Goal: Information Seeking & Learning: Learn about a topic

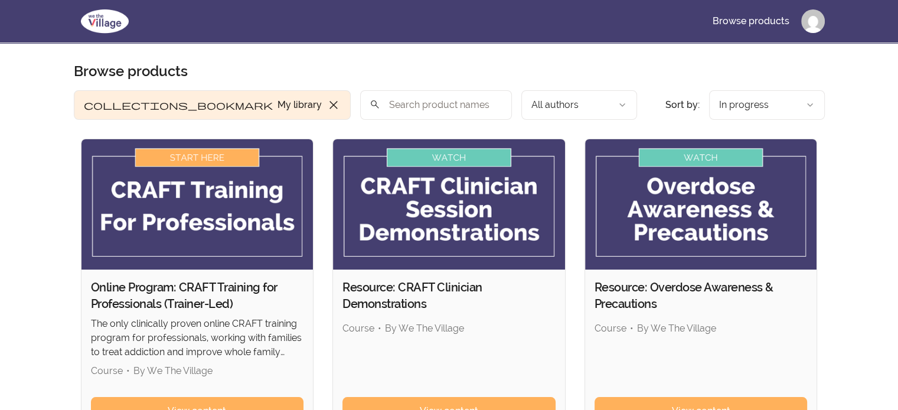
click at [213, 158] on img at bounding box center [197, 204] width 232 height 130
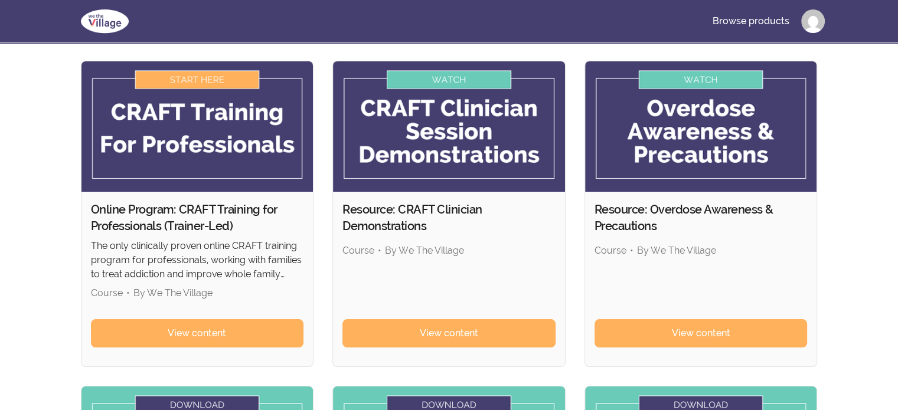
scroll to position [177, 0]
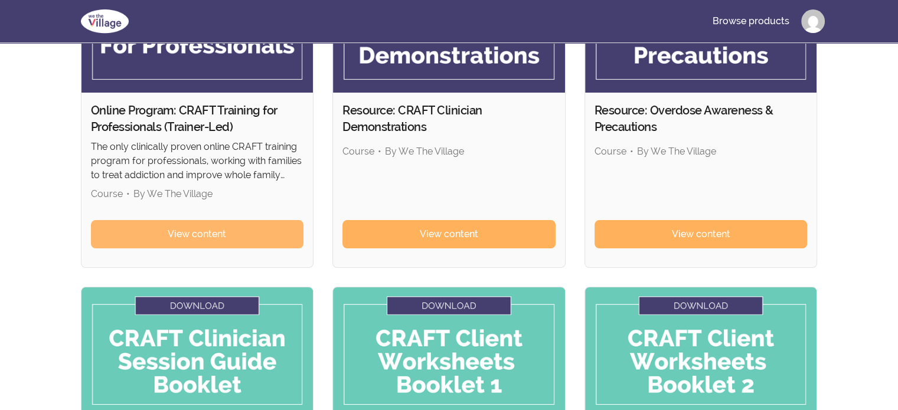
click at [224, 230] on span "View content" at bounding box center [197, 234] width 58 height 14
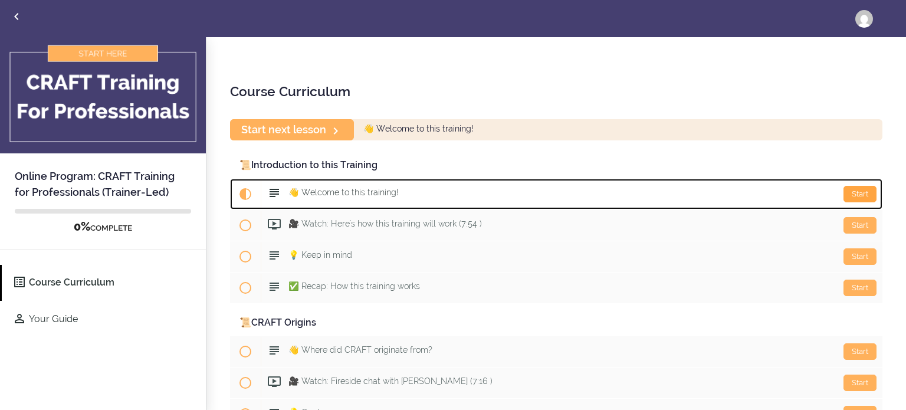
click at [846, 193] on div "Start" at bounding box center [860, 194] width 33 height 17
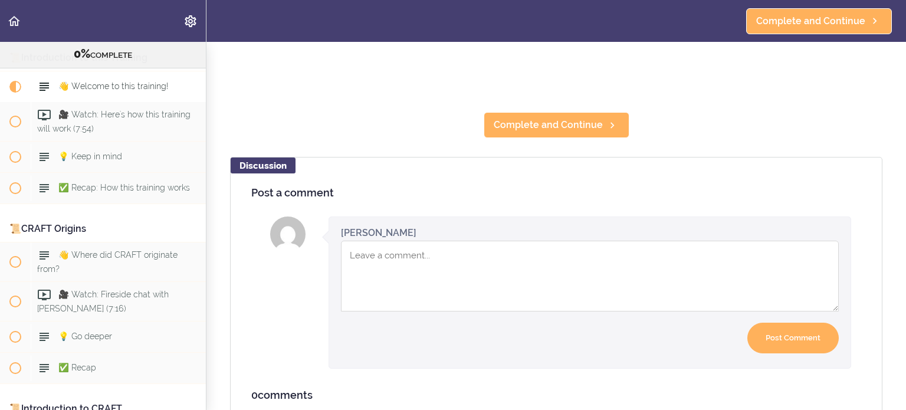
scroll to position [475, 0]
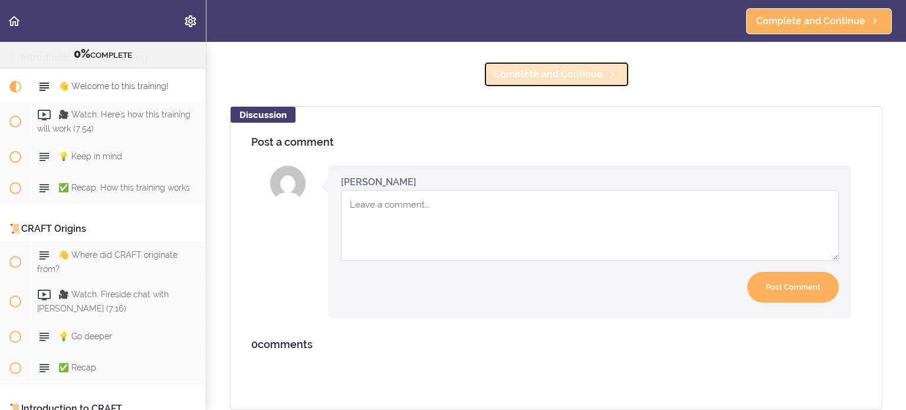
click at [568, 73] on span "Complete and Continue" at bounding box center [548, 74] width 109 height 14
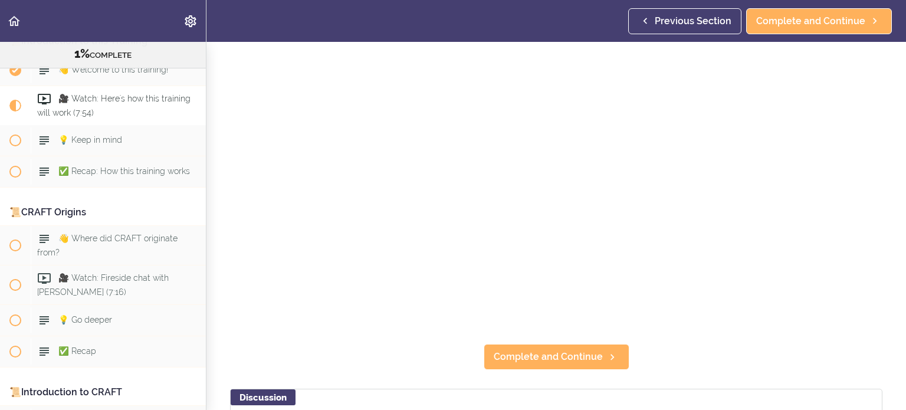
scroll to position [236, 0]
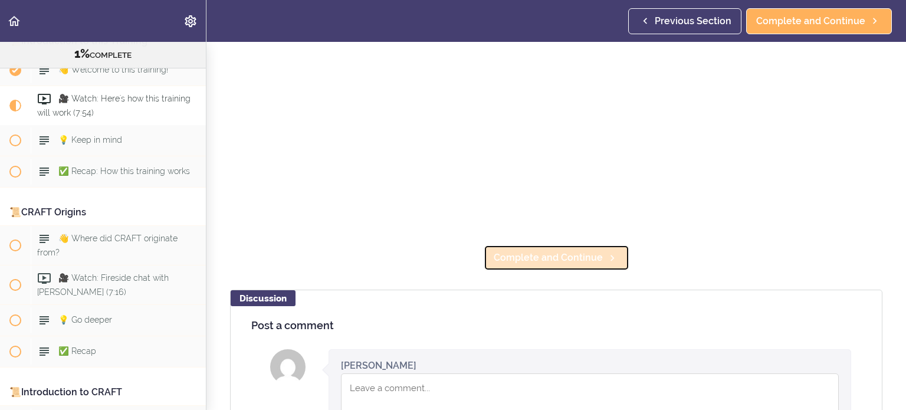
click at [571, 256] on span "Complete and Continue" at bounding box center [548, 258] width 109 height 14
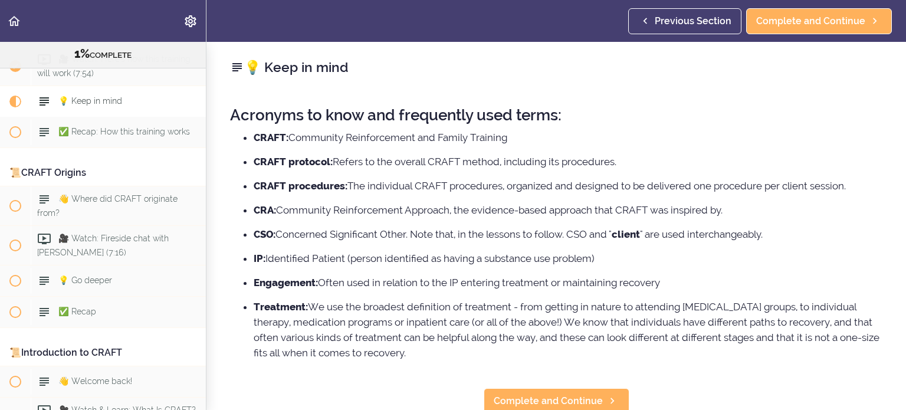
scroll to position [118, 0]
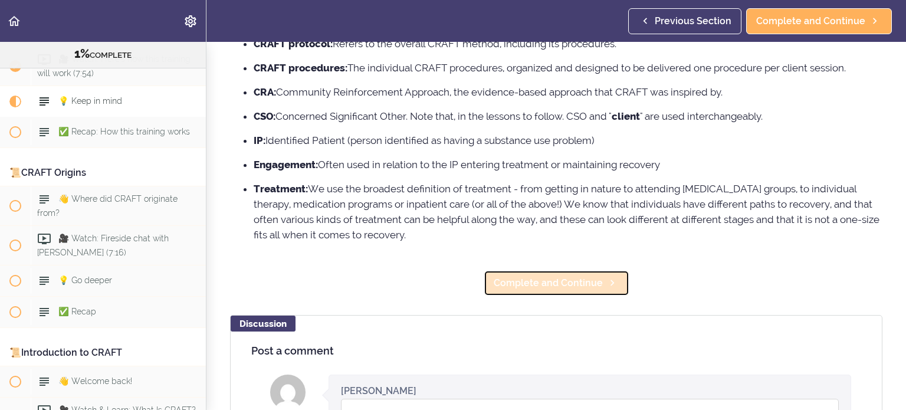
click at [553, 293] on link "Complete and Continue" at bounding box center [557, 283] width 146 height 26
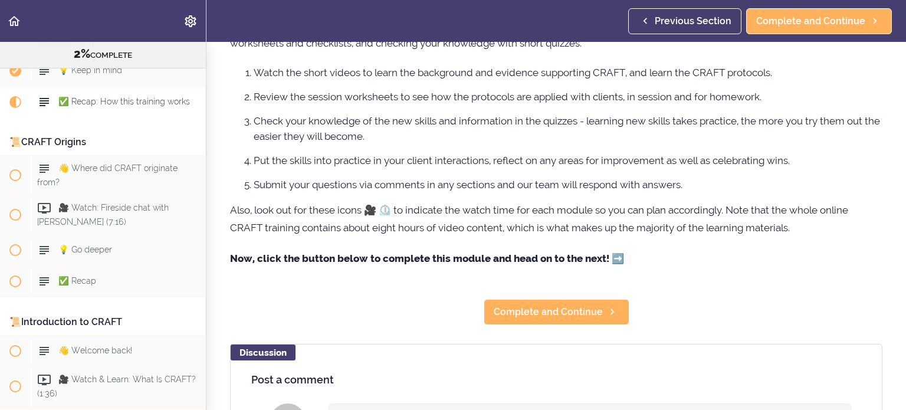
scroll to position [118, 0]
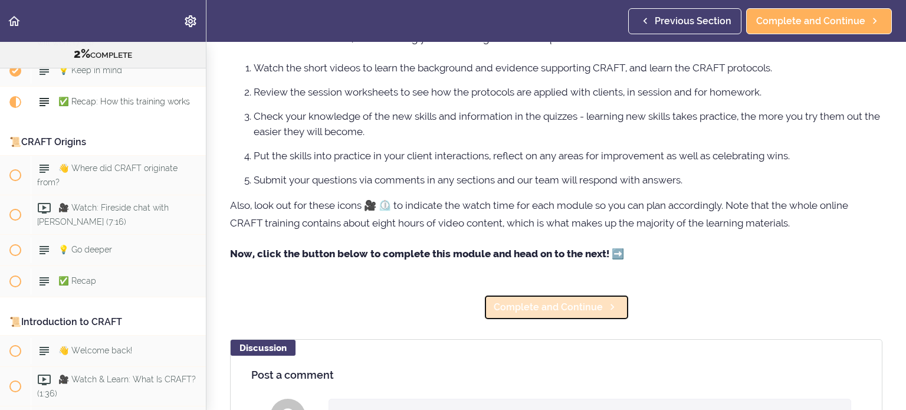
click at [577, 312] on span "Complete and Continue" at bounding box center [548, 307] width 109 height 14
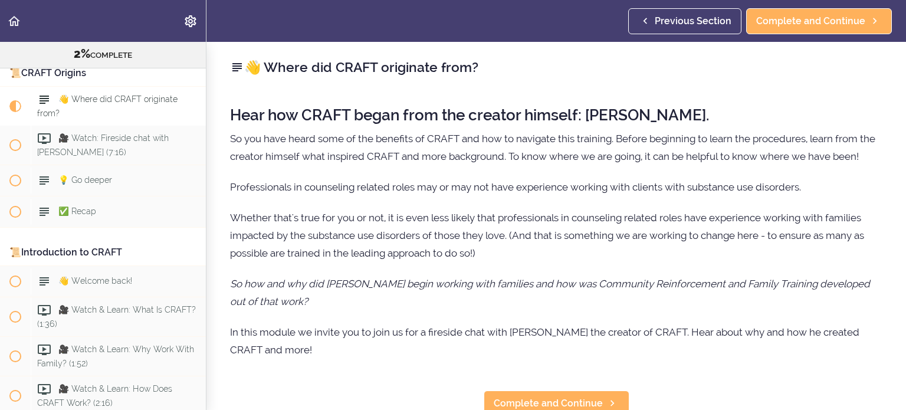
scroll to position [177, 0]
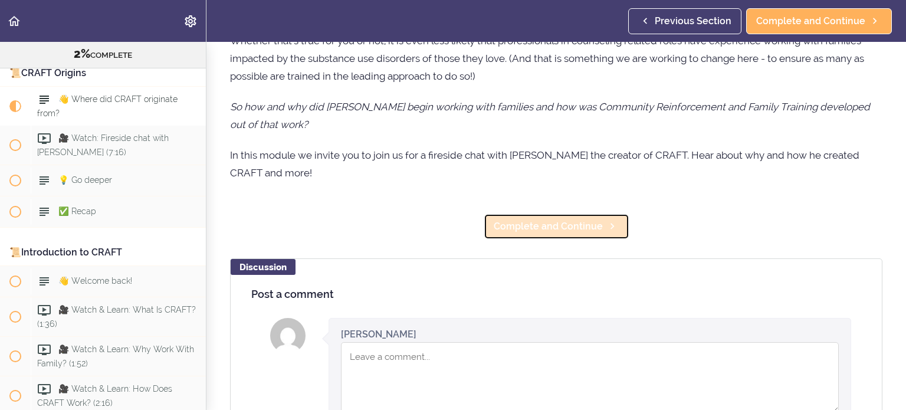
click at [569, 234] on span "Complete and Continue" at bounding box center [548, 227] width 109 height 14
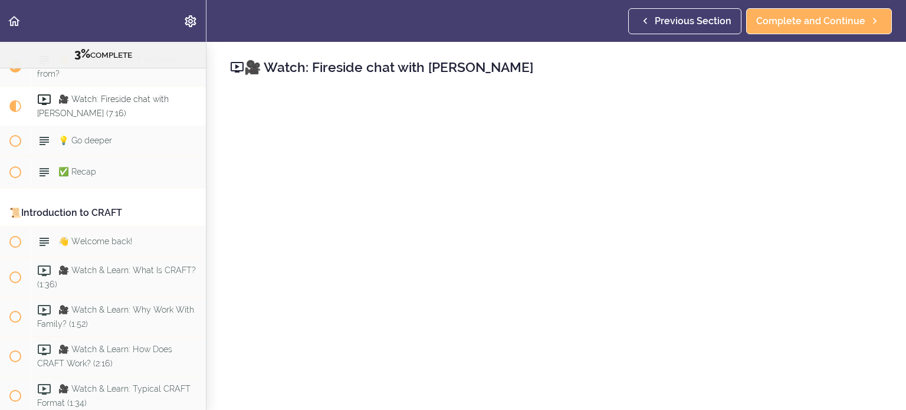
scroll to position [177, 0]
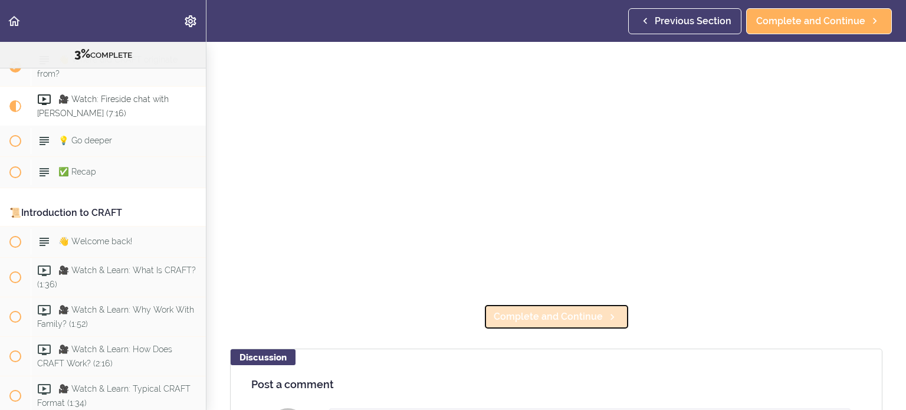
click at [556, 310] on span "Complete and Continue" at bounding box center [548, 317] width 109 height 14
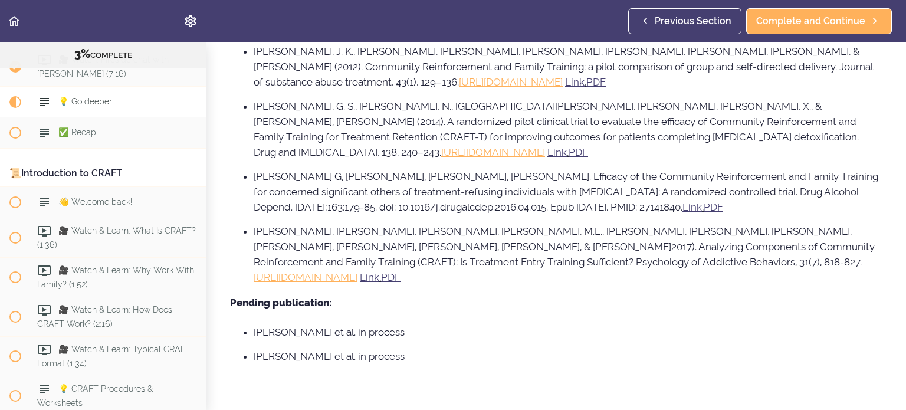
scroll to position [1180, 0]
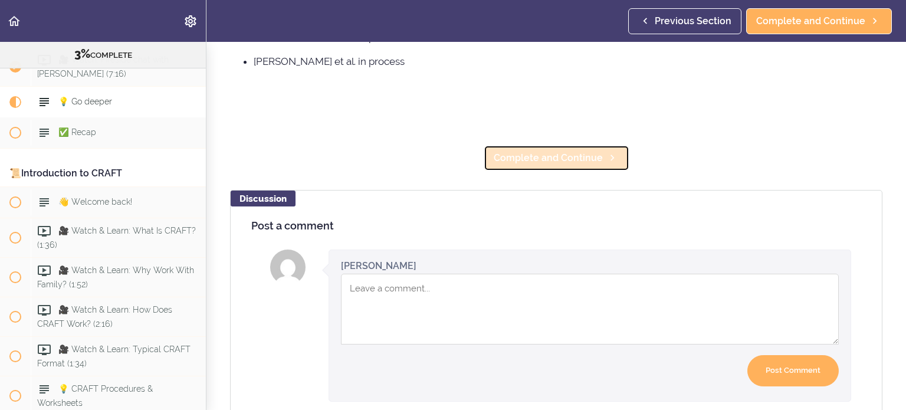
click at [565, 151] on span "Complete and Continue" at bounding box center [548, 158] width 109 height 14
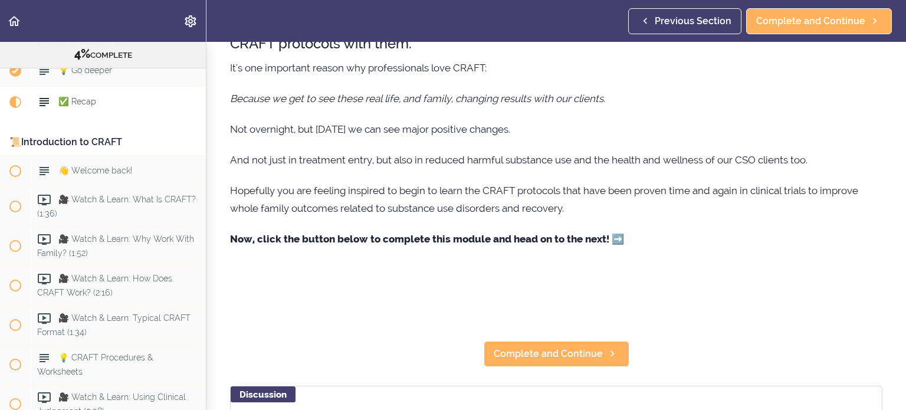
scroll to position [295, 0]
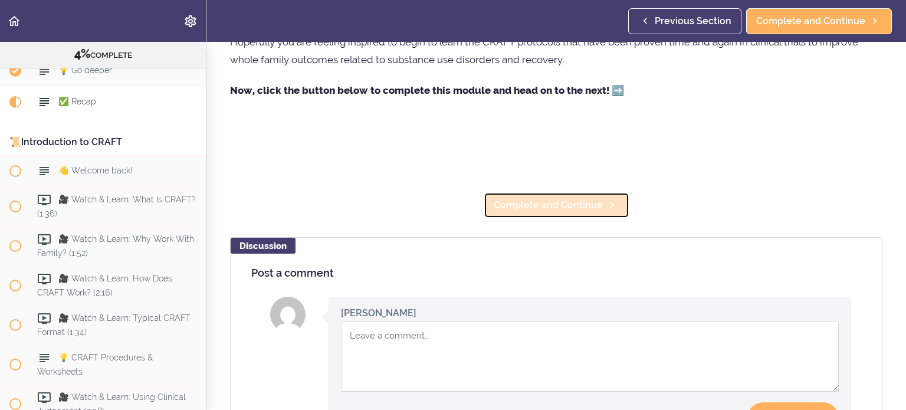
click at [586, 208] on span "Complete and Continue" at bounding box center [548, 205] width 109 height 14
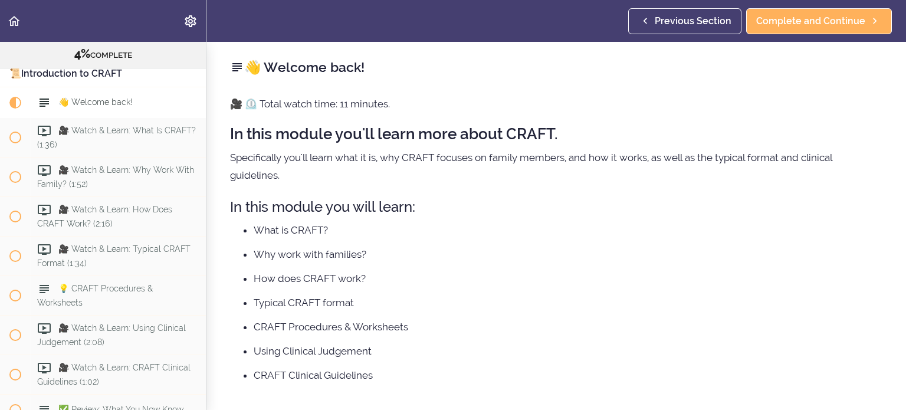
scroll to position [35, 0]
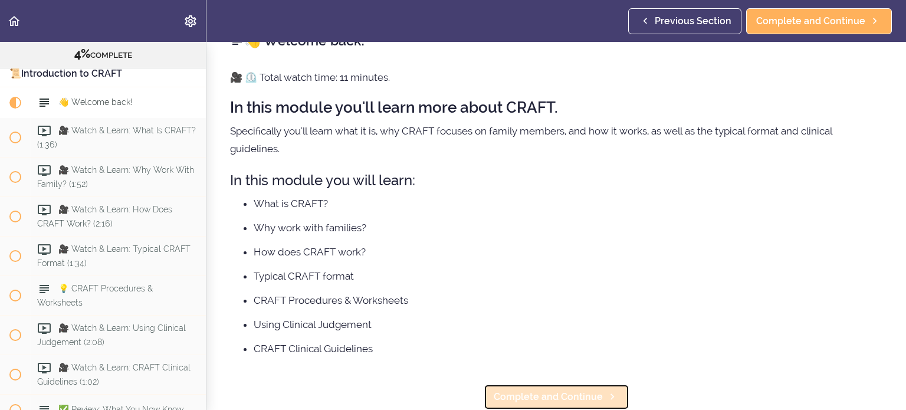
click at [561, 390] on span "Complete and Continue" at bounding box center [548, 397] width 109 height 14
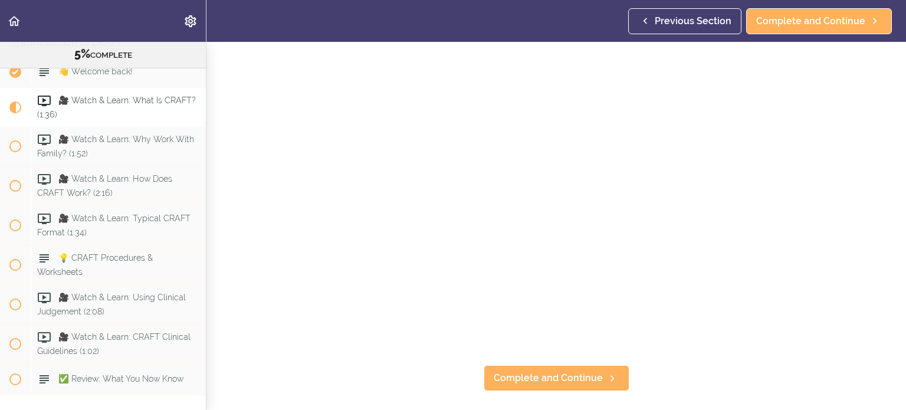
scroll to position [118, 0]
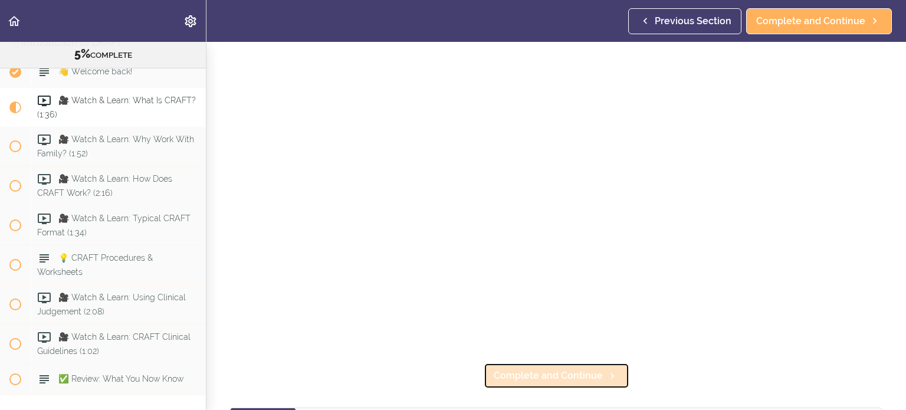
click at [578, 370] on span "Complete and Continue" at bounding box center [548, 376] width 109 height 14
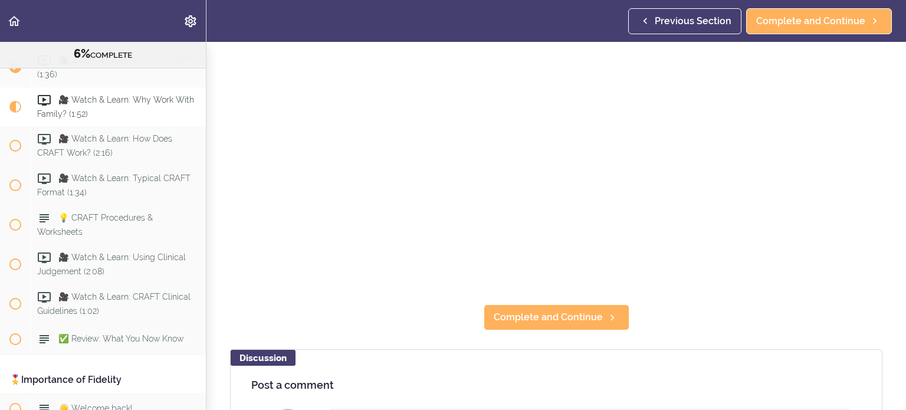
scroll to position [177, 0]
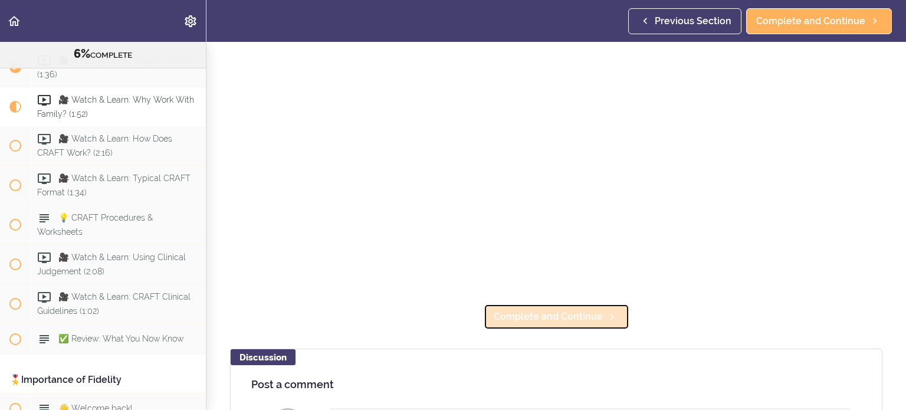
click at [556, 311] on span "Complete and Continue" at bounding box center [548, 317] width 109 height 14
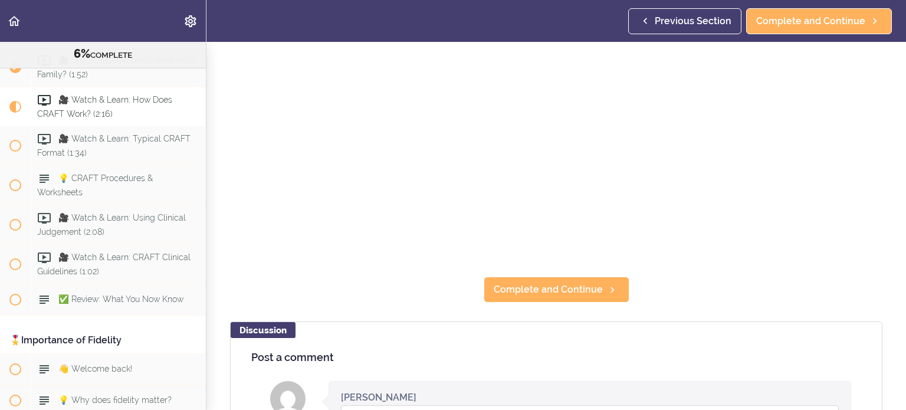
scroll to position [177, 0]
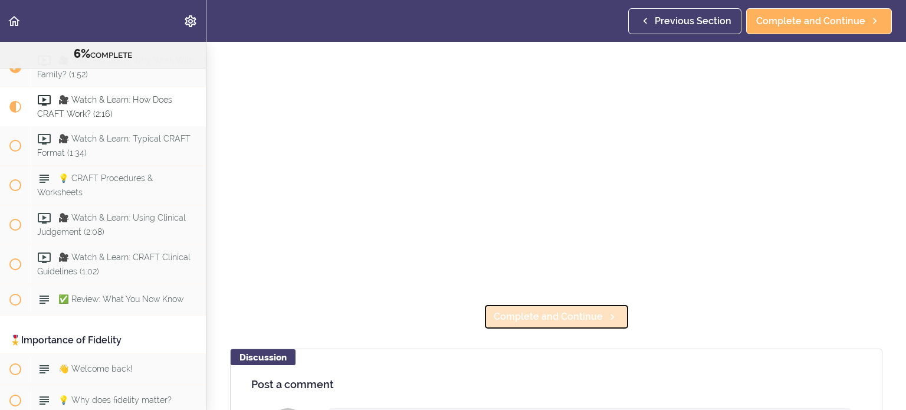
click at [592, 311] on span "Complete and Continue" at bounding box center [548, 317] width 109 height 14
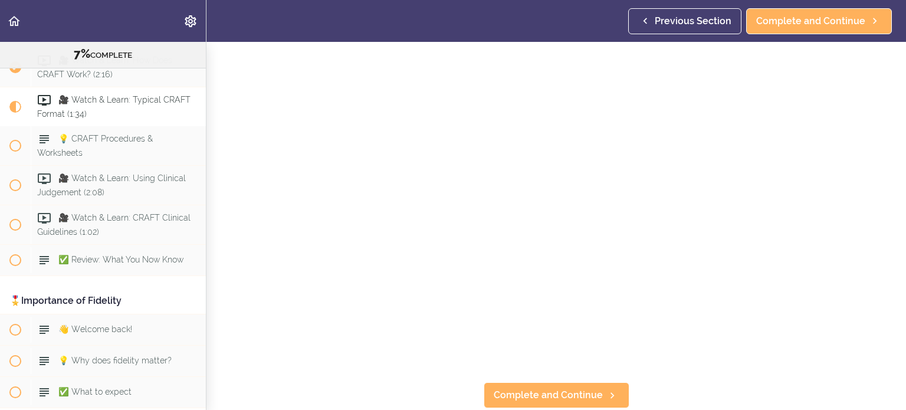
scroll to position [118, 0]
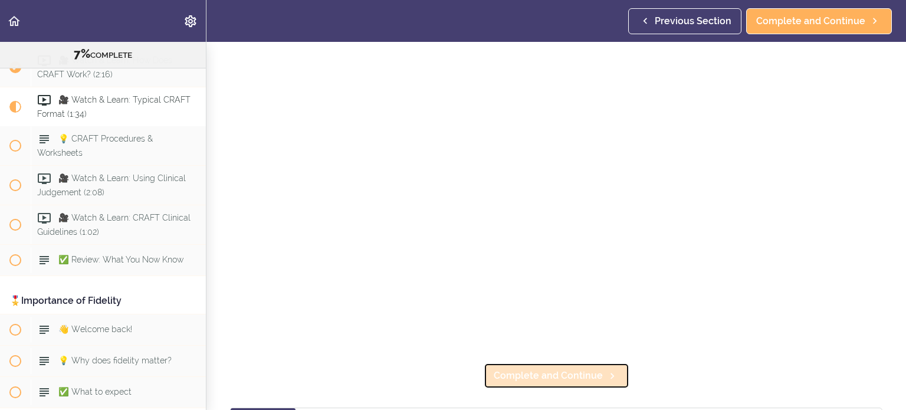
click at [548, 374] on span "Complete and Continue" at bounding box center [548, 376] width 109 height 14
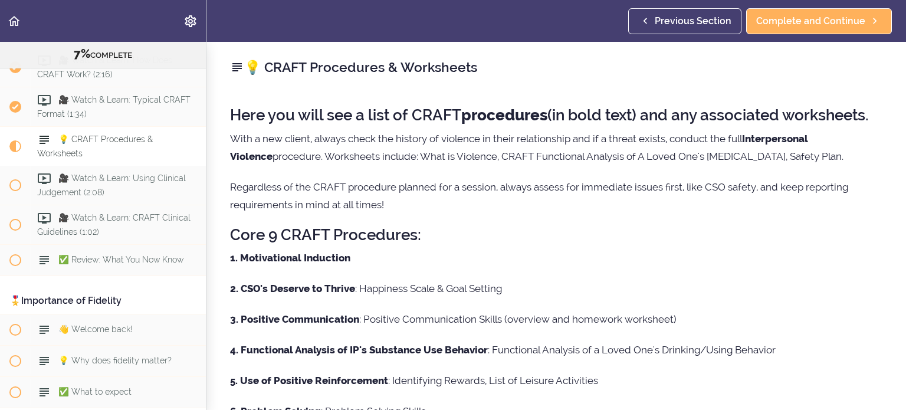
scroll to position [618, 0]
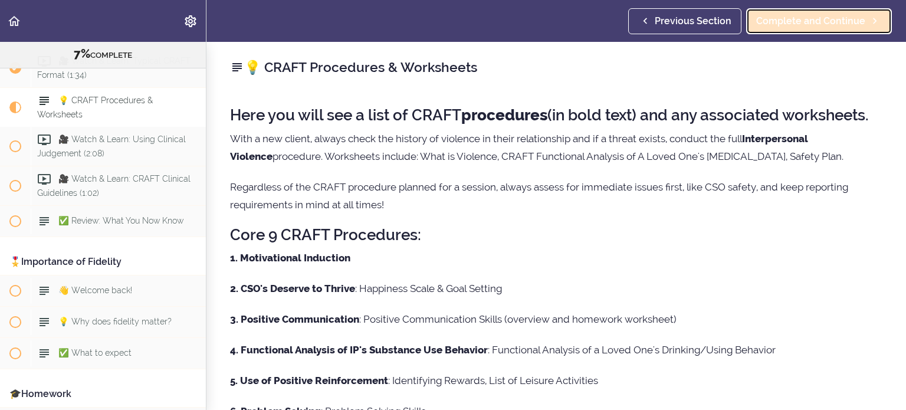
click at [812, 22] on span "Complete and Continue" at bounding box center [811, 21] width 109 height 14
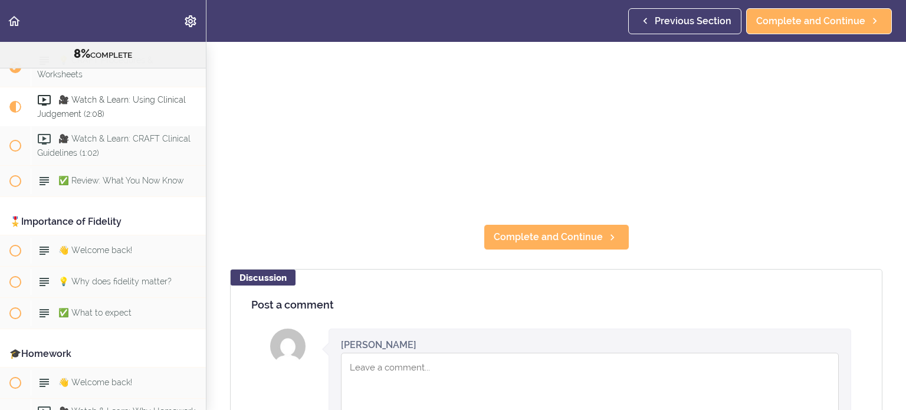
scroll to position [177, 0]
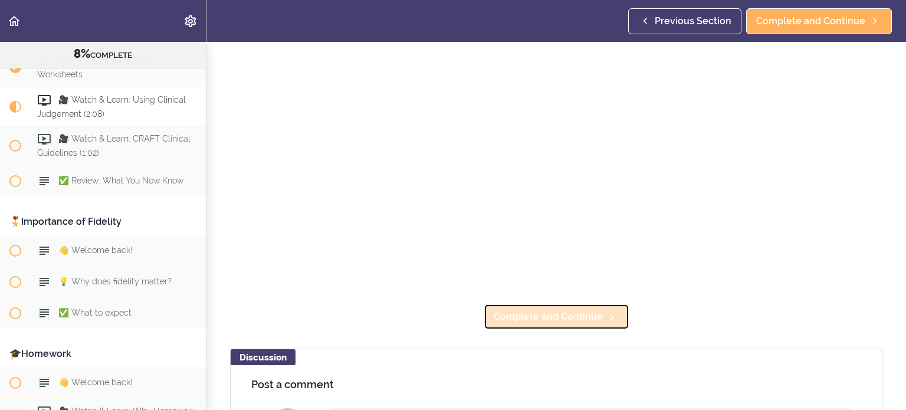
click at [545, 310] on span "Complete and Continue" at bounding box center [548, 317] width 109 height 14
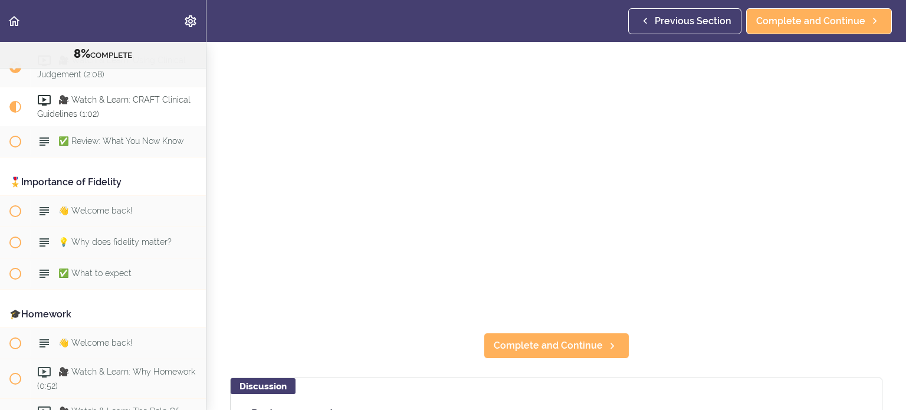
scroll to position [236, 0]
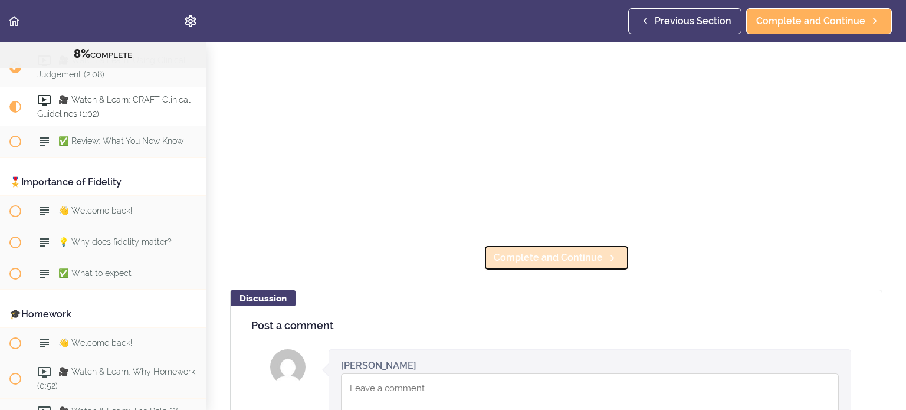
click at [574, 253] on span "Complete and Continue" at bounding box center [548, 258] width 109 height 14
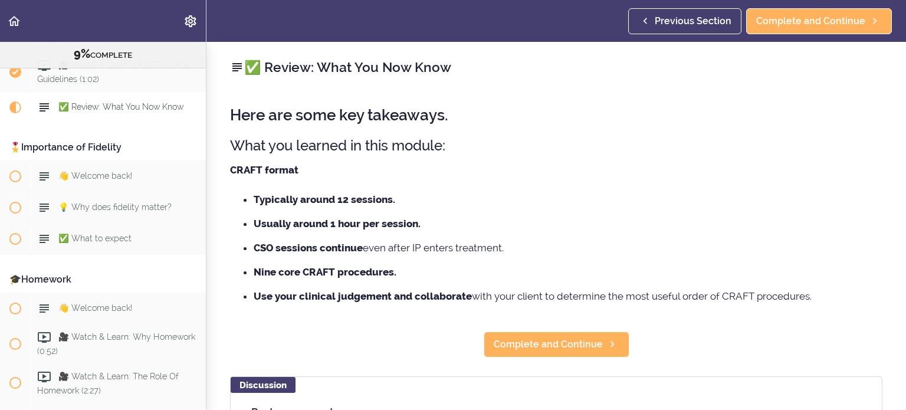
scroll to position [738, 0]
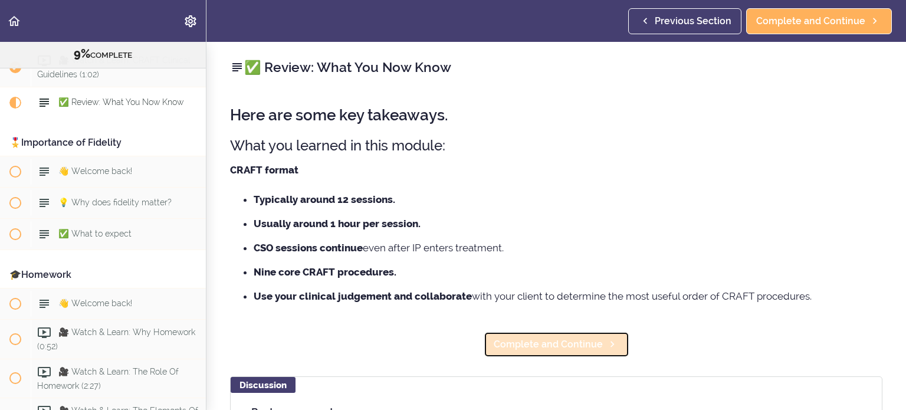
click at [575, 339] on span "Complete and Continue" at bounding box center [548, 345] width 109 height 14
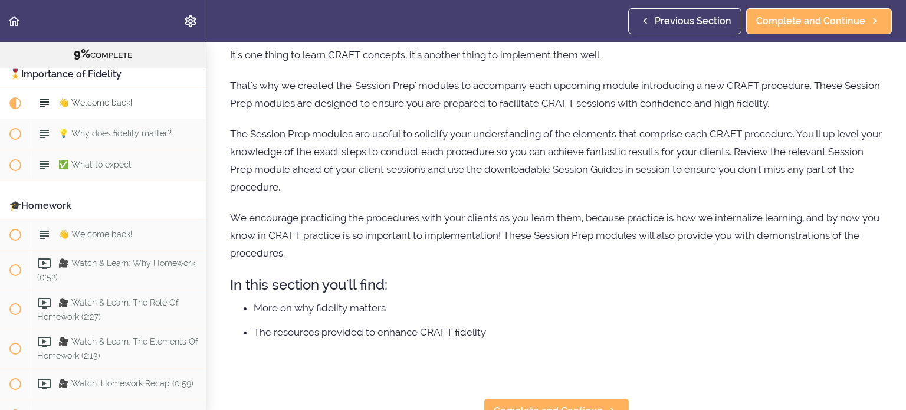
scroll to position [106, 0]
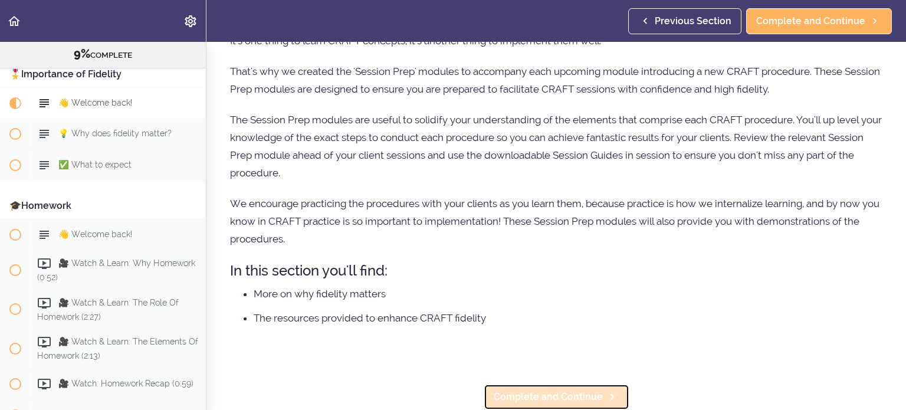
click at [548, 390] on span "Complete and Continue" at bounding box center [548, 397] width 109 height 14
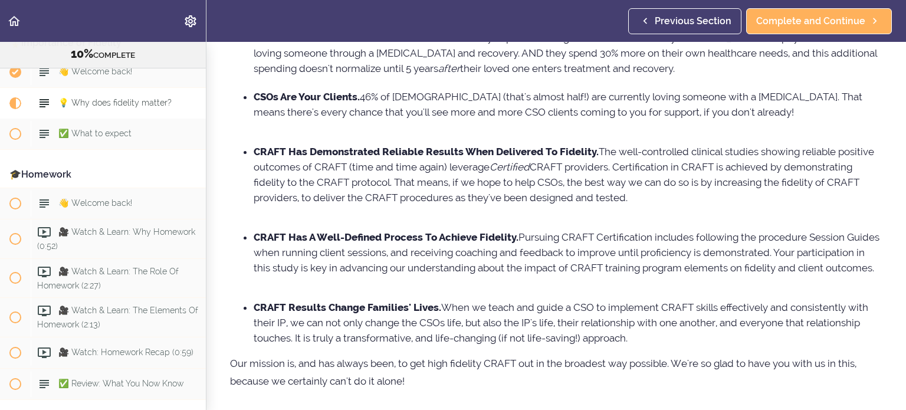
scroll to position [161, 0]
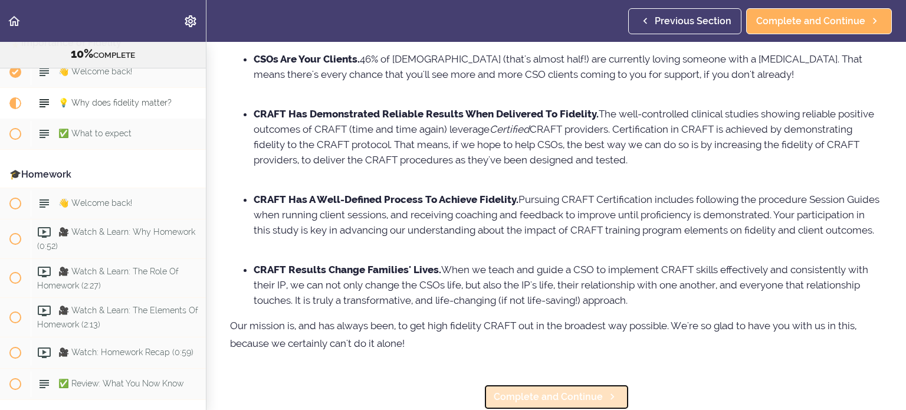
click at [544, 390] on span "Complete and Continue" at bounding box center [548, 397] width 109 height 14
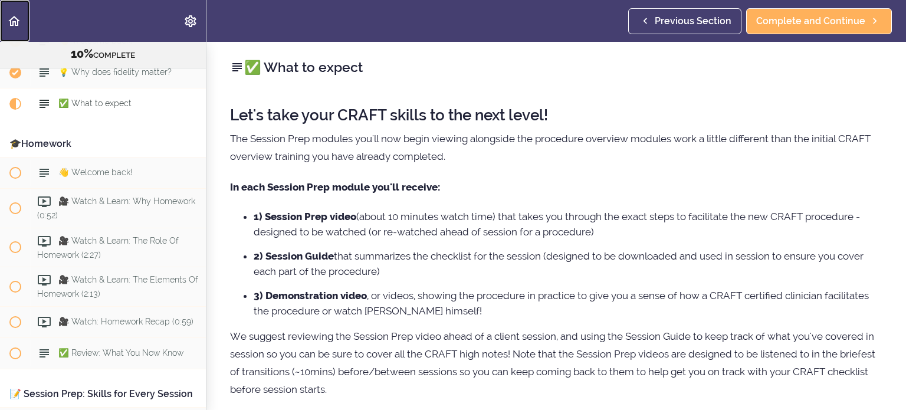
click at [10, 18] on icon "Back to course curriculum" at bounding box center [14, 21] width 14 height 14
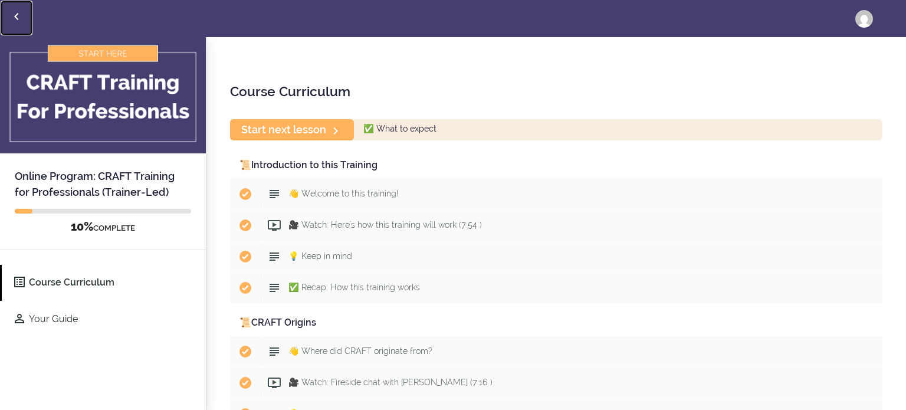
click at [14, 11] on icon "Back to courses" at bounding box center [16, 16] width 14 height 14
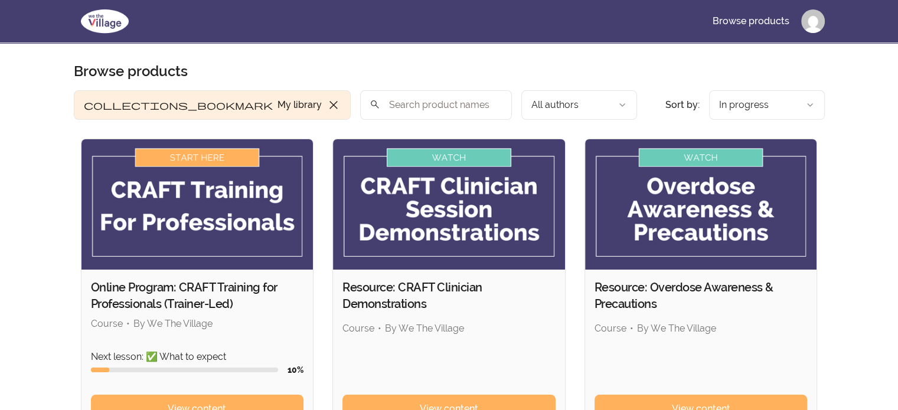
scroll to position [118, 0]
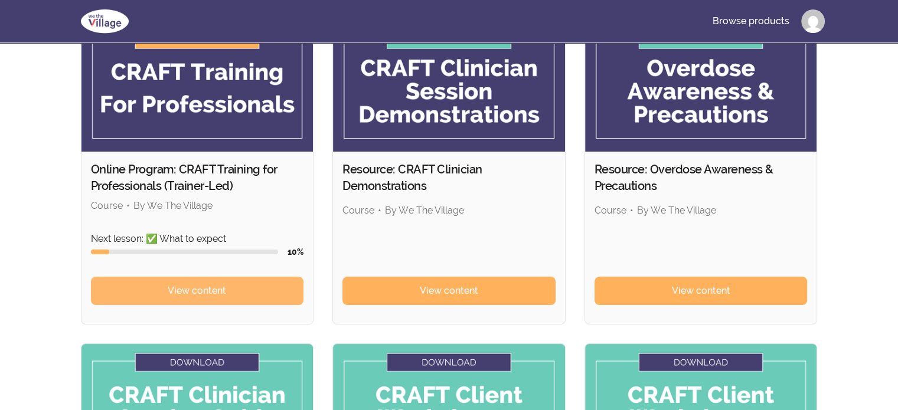
click at [222, 293] on span "View content" at bounding box center [197, 291] width 58 height 14
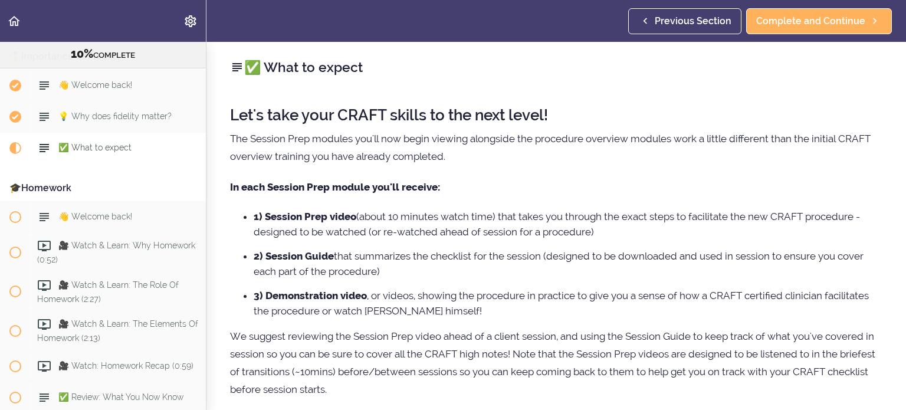
scroll to position [825, 0]
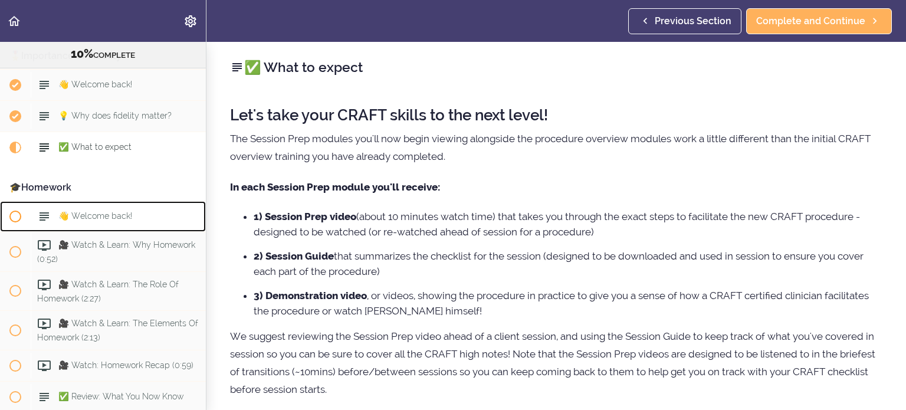
click at [92, 217] on span "👋 Welcome back!" at bounding box center [95, 215] width 74 height 9
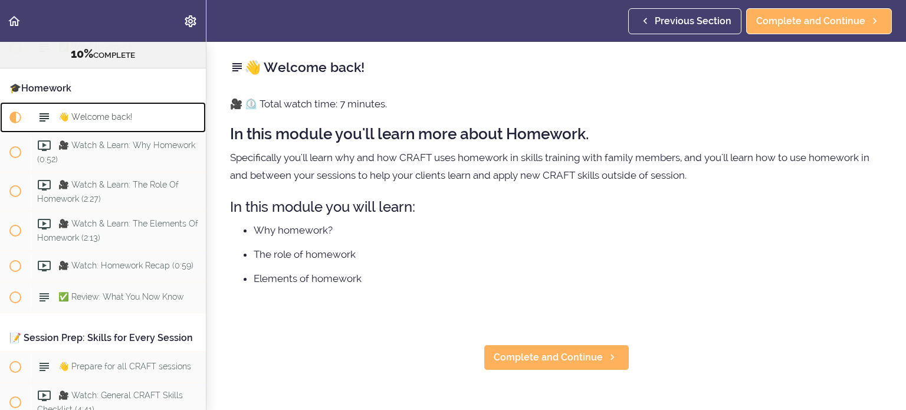
scroll to position [939, 0]
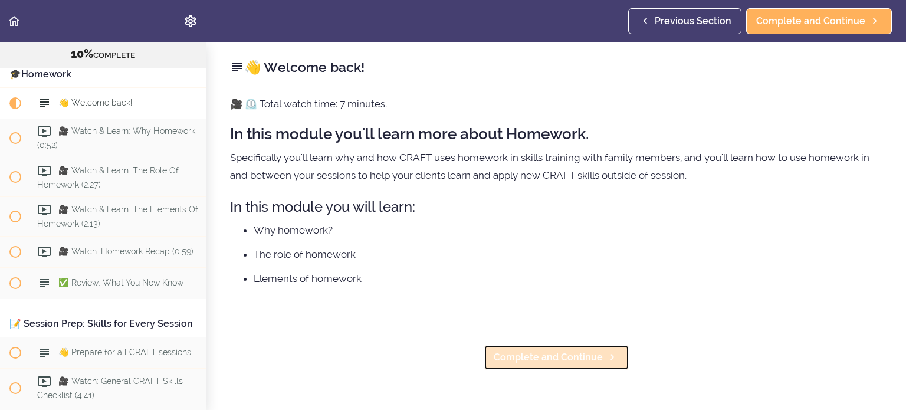
click at [570, 352] on span "Complete and Continue" at bounding box center [548, 358] width 109 height 14
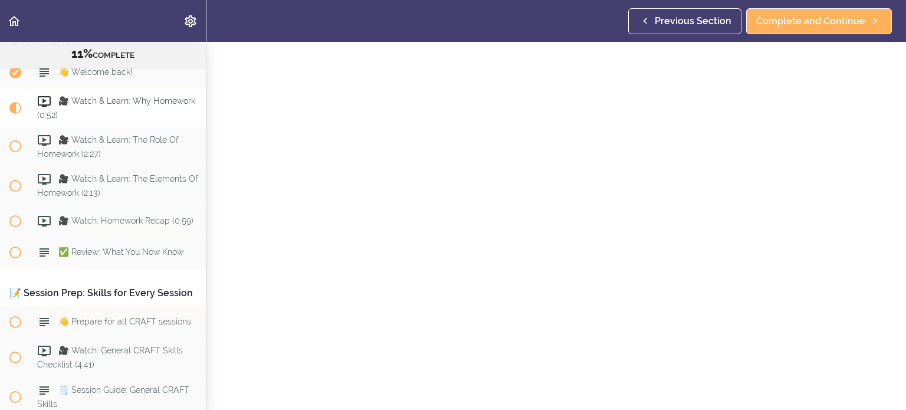
scroll to position [118, 0]
click at [585, 372] on span "Complete and Continue" at bounding box center [548, 376] width 109 height 14
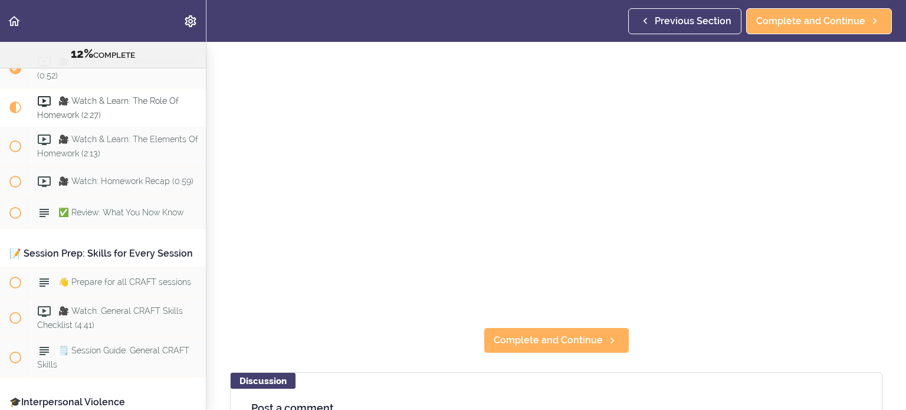
scroll to position [236, 0]
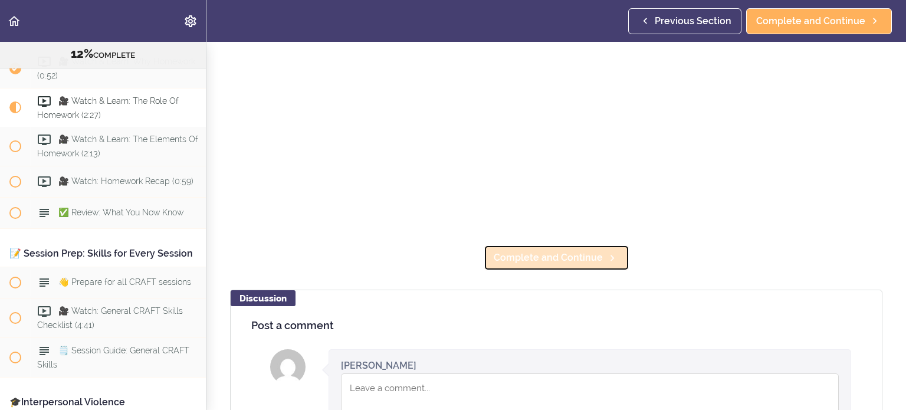
click at [555, 259] on span "Complete and Continue" at bounding box center [548, 258] width 109 height 14
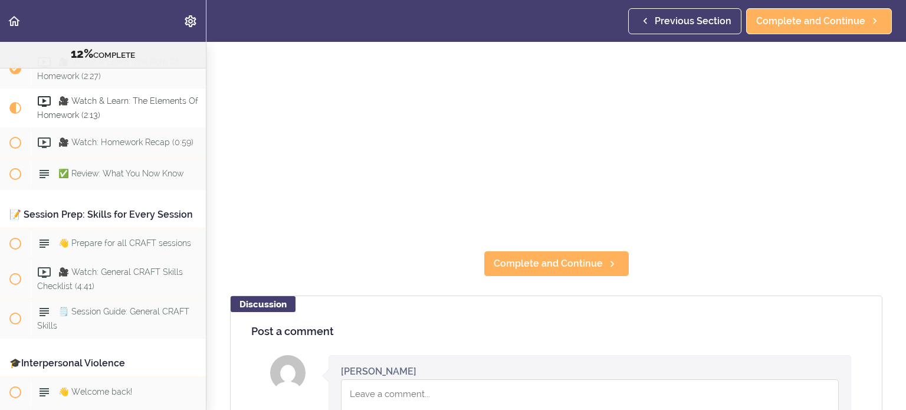
scroll to position [236, 0]
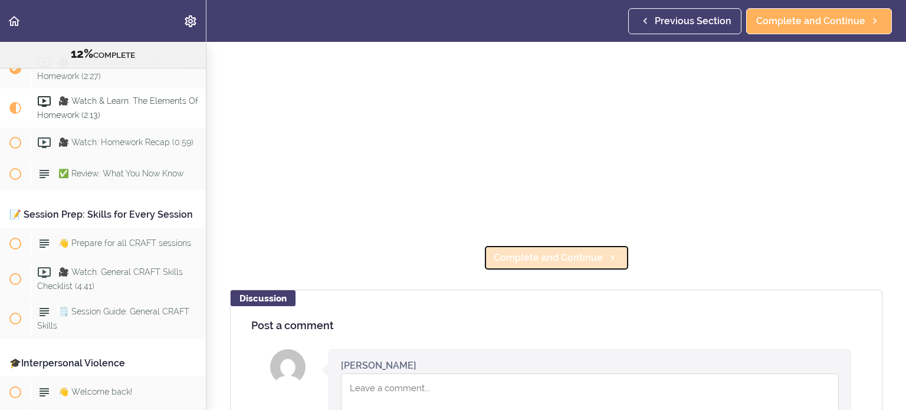
click at [564, 254] on span "Complete and Continue" at bounding box center [548, 258] width 109 height 14
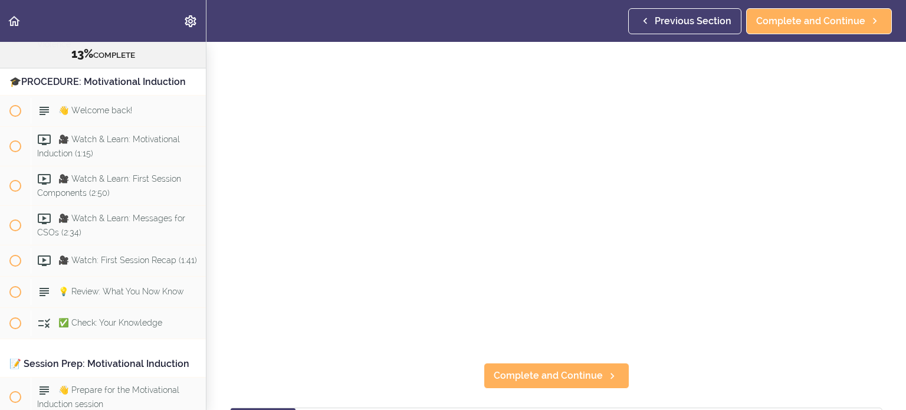
scroll to position [2006, 0]
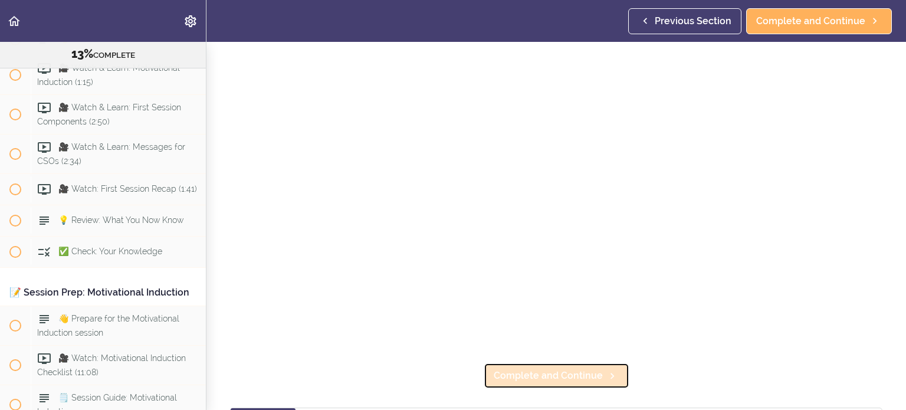
click at [600, 380] on link "Complete and Continue" at bounding box center [557, 376] width 146 height 26
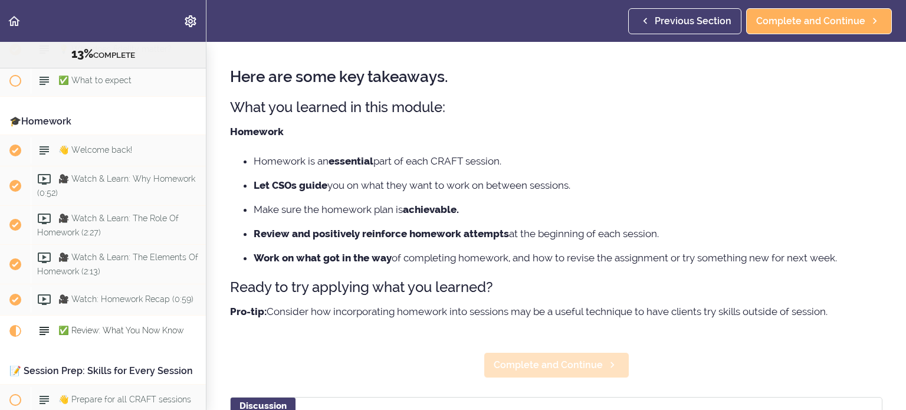
scroll to position [59, 0]
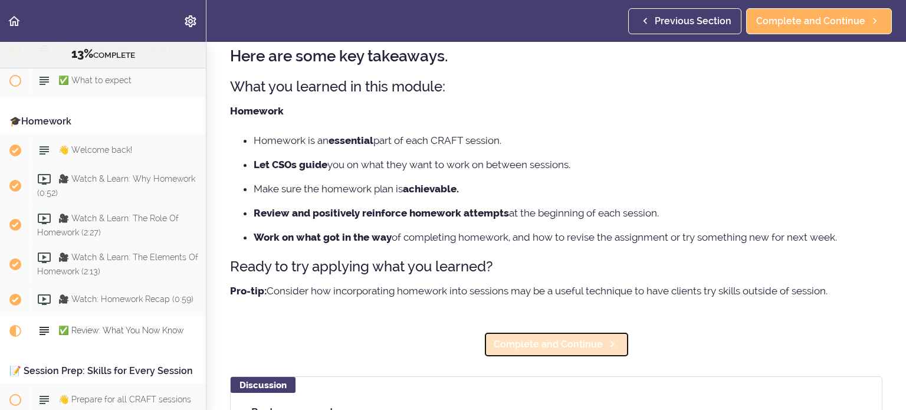
click at [550, 343] on span "Complete and Continue" at bounding box center [548, 345] width 109 height 14
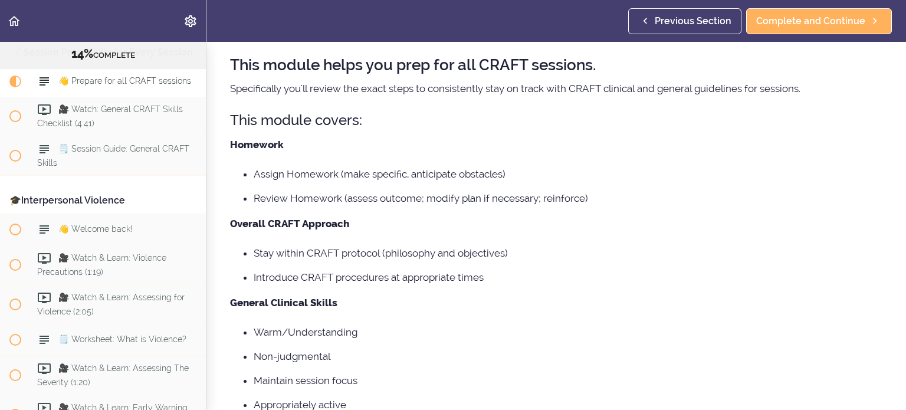
scroll to position [236, 0]
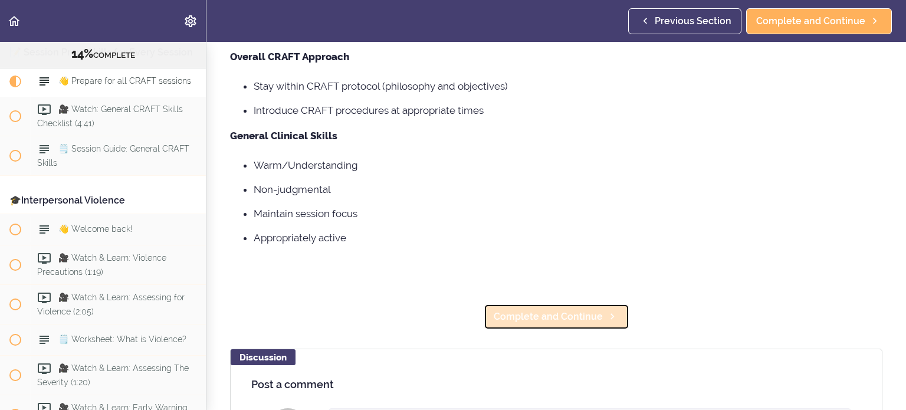
click at [544, 316] on span "Complete and Continue" at bounding box center [548, 317] width 109 height 14
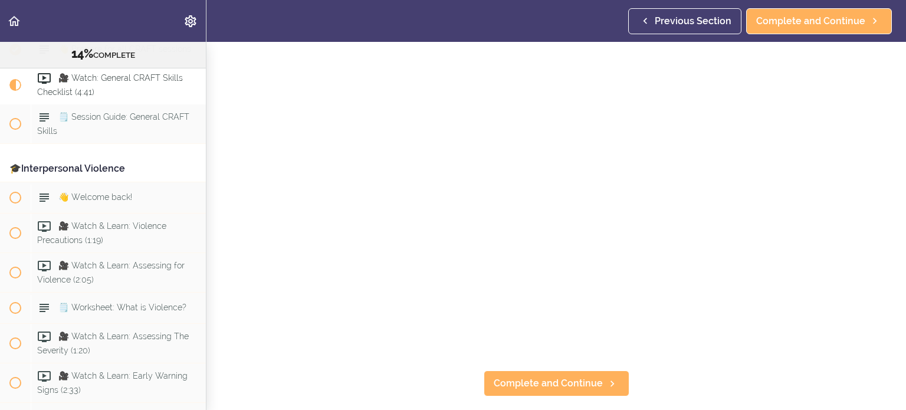
scroll to position [118, 0]
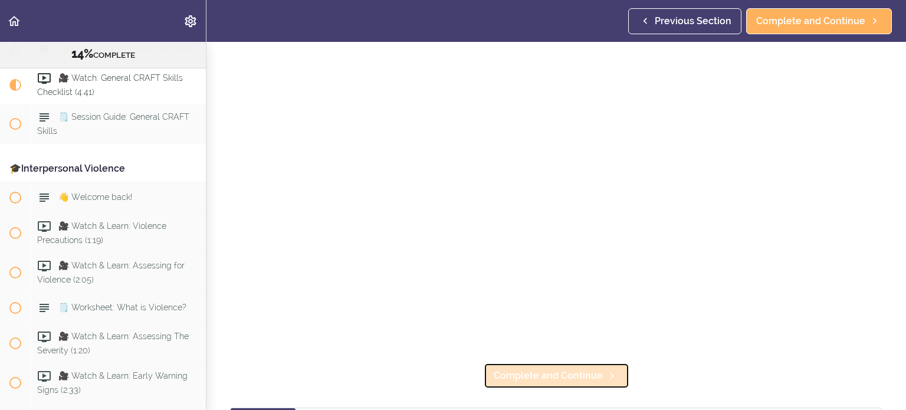
click at [562, 372] on span "Complete and Continue" at bounding box center [548, 376] width 109 height 14
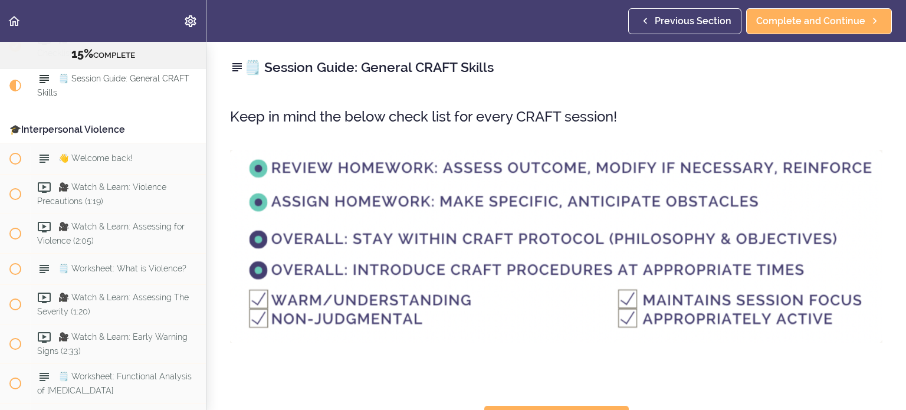
scroll to position [295, 0]
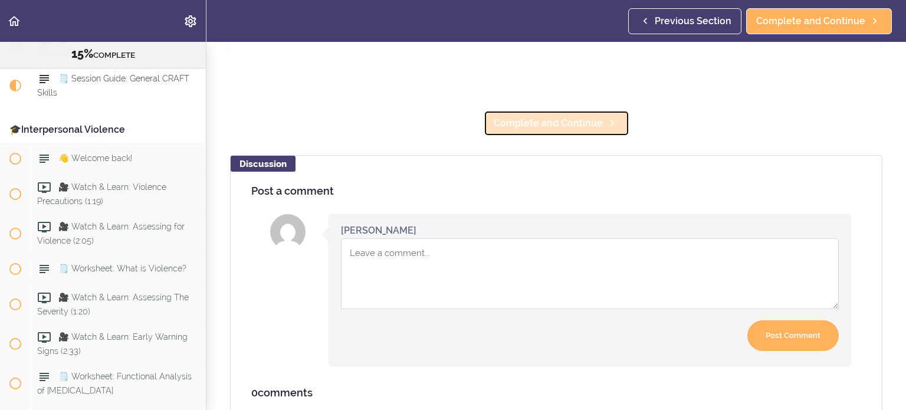
click at [531, 120] on span "Complete and Continue" at bounding box center [548, 123] width 109 height 14
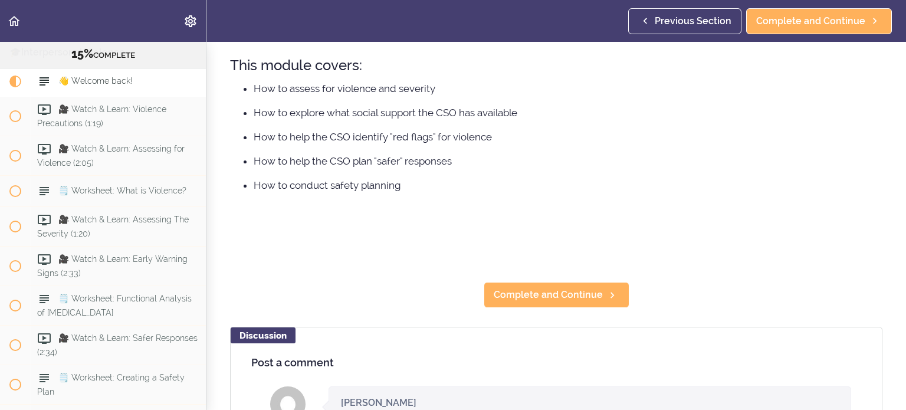
scroll to position [295, 0]
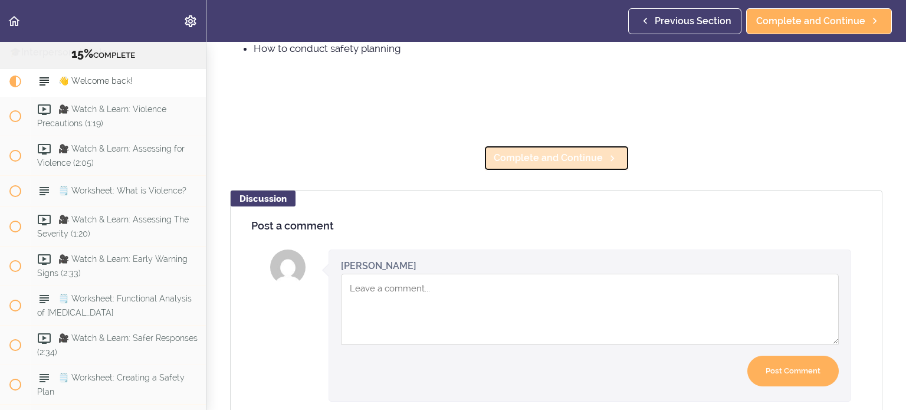
click at [548, 149] on link "Complete and Continue" at bounding box center [557, 158] width 146 height 26
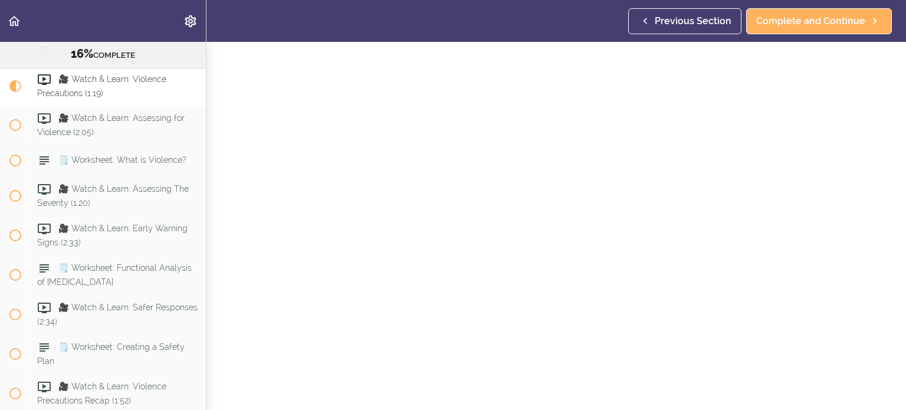
scroll to position [118, 0]
click at [519, 369] on span "Complete and Continue" at bounding box center [548, 376] width 109 height 14
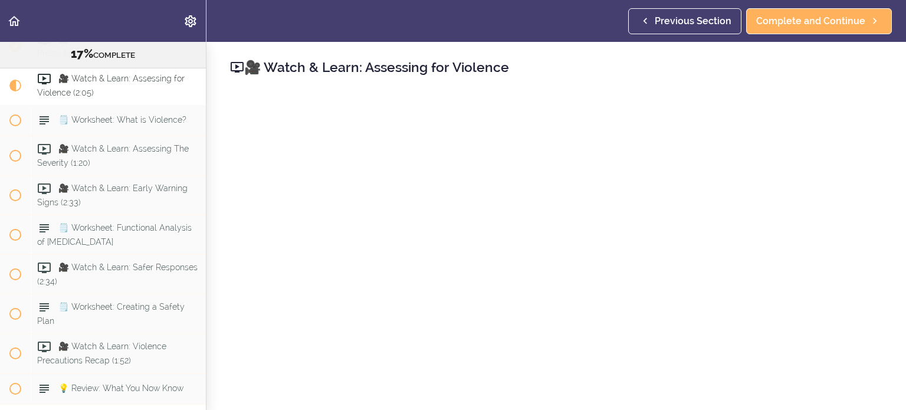
scroll to position [100, 0]
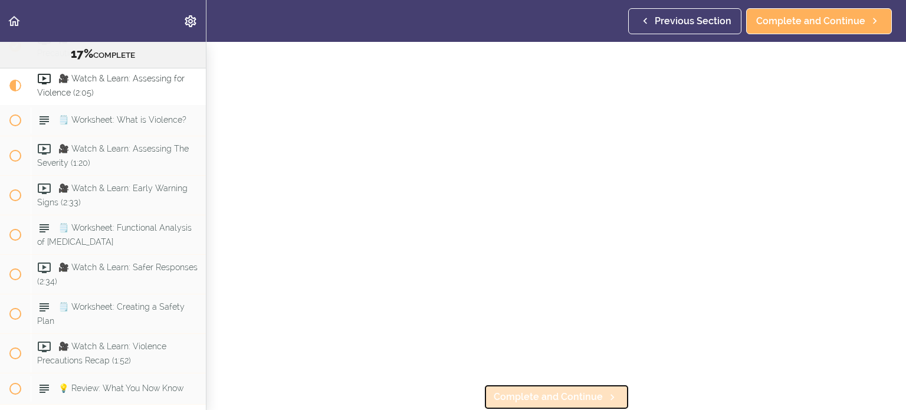
click at [538, 390] on span "Complete and Continue" at bounding box center [548, 397] width 109 height 14
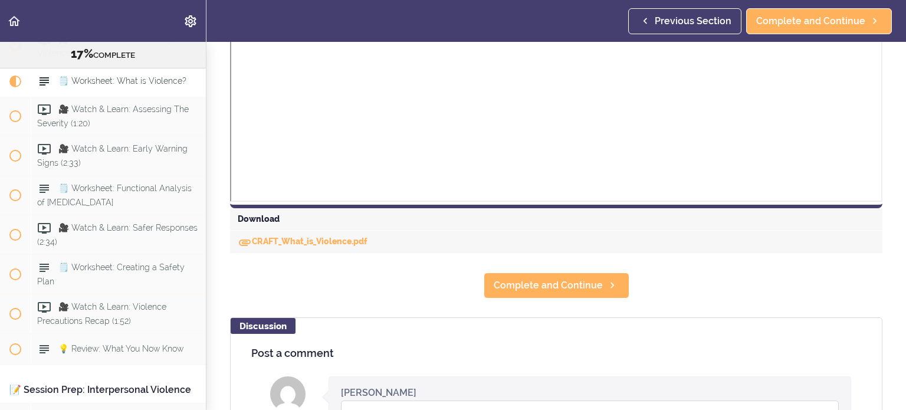
scroll to position [649, 0]
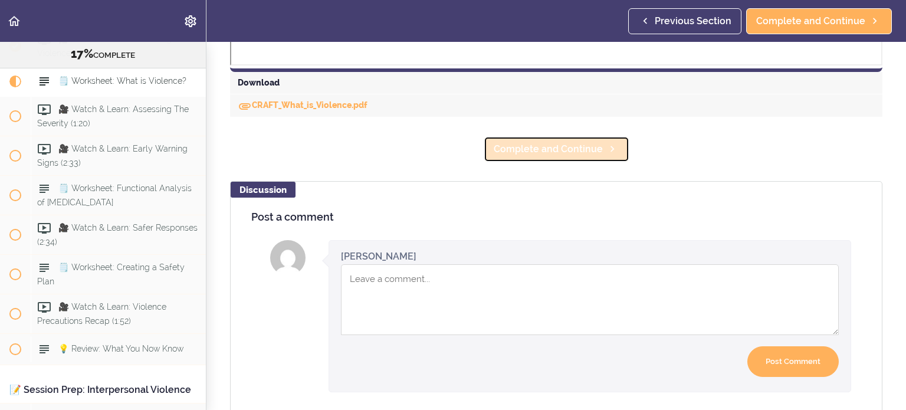
click at [562, 149] on span "Complete and Continue" at bounding box center [548, 149] width 109 height 14
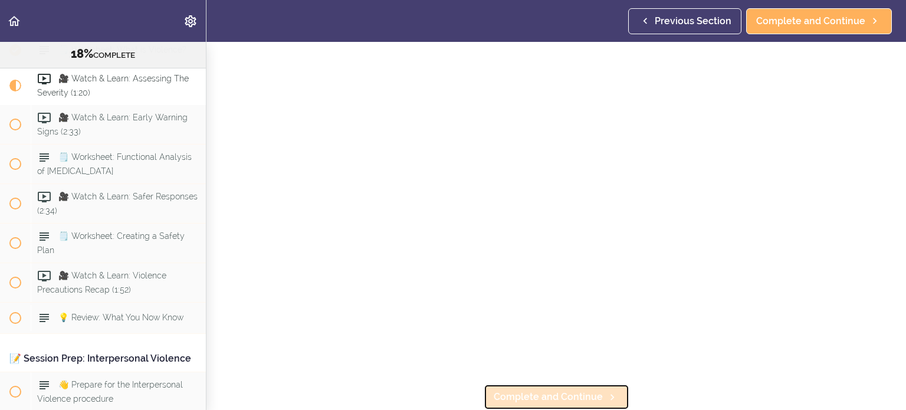
click at [536, 392] on span "Complete and Continue" at bounding box center [548, 397] width 109 height 14
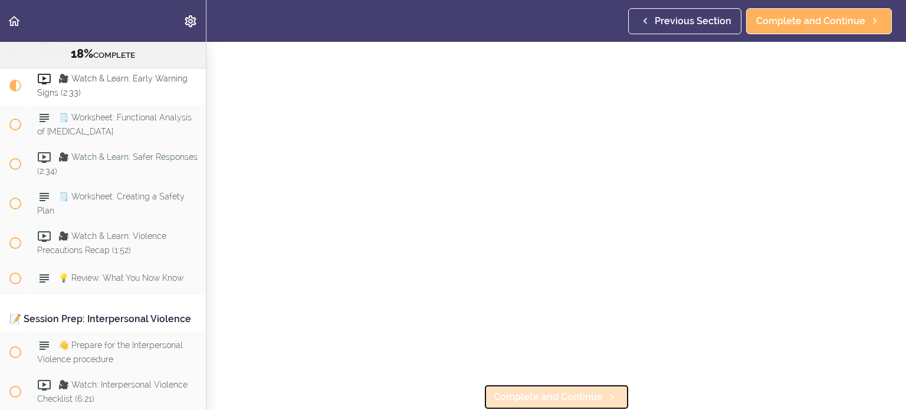
click at [542, 392] on span "Complete and Continue" at bounding box center [548, 397] width 109 height 14
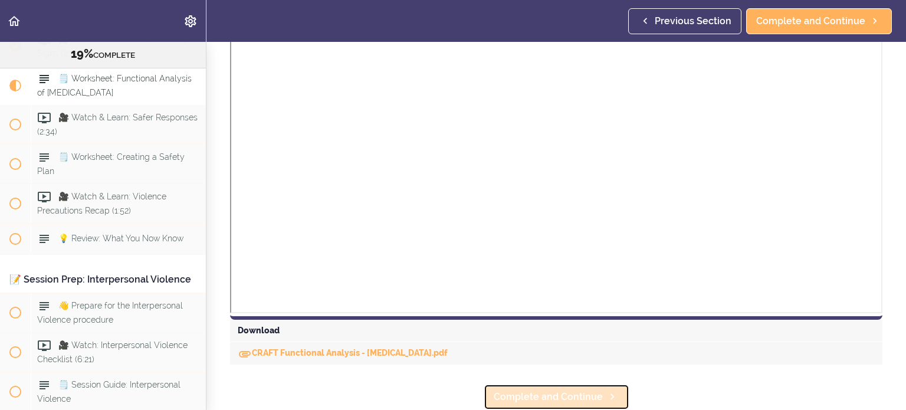
click at [554, 392] on span "Complete and Continue" at bounding box center [548, 397] width 109 height 14
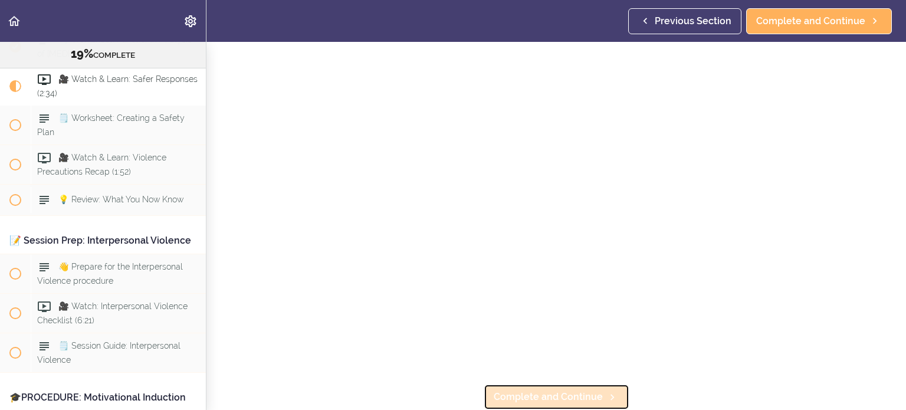
click at [615, 396] on link "Complete and Continue" at bounding box center [557, 397] width 146 height 26
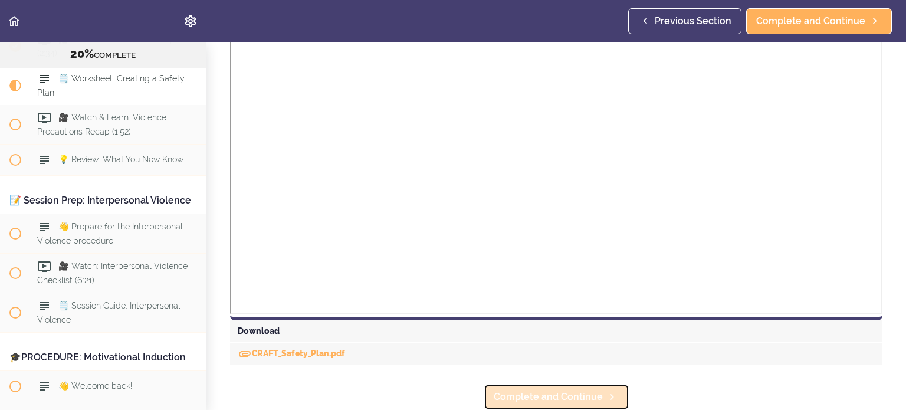
click at [546, 390] on span "Complete and Continue" at bounding box center [548, 397] width 109 height 14
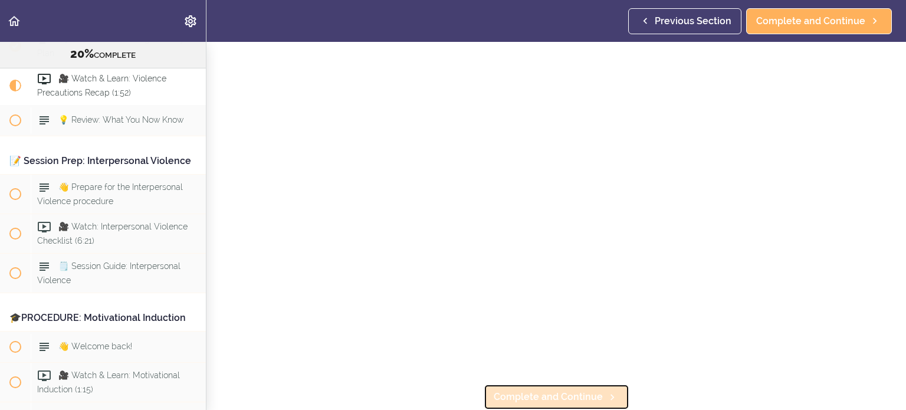
click at [579, 391] on span "Complete and Continue" at bounding box center [548, 397] width 109 height 14
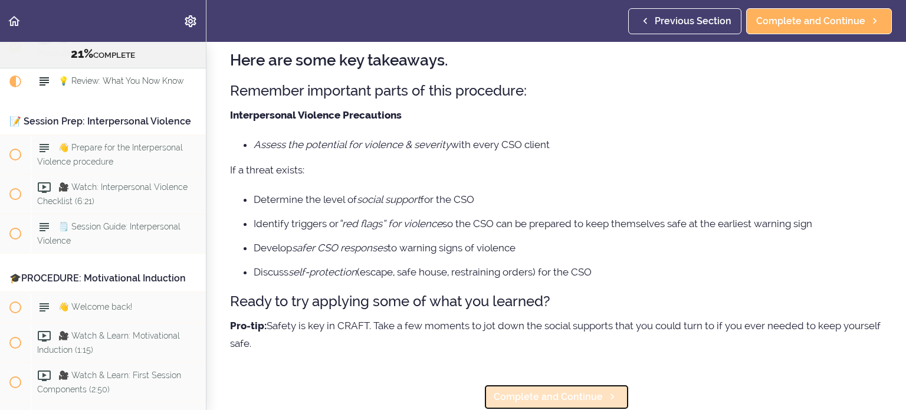
click at [559, 390] on span "Complete and Continue" at bounding box center [548, 397] width 109 height 14
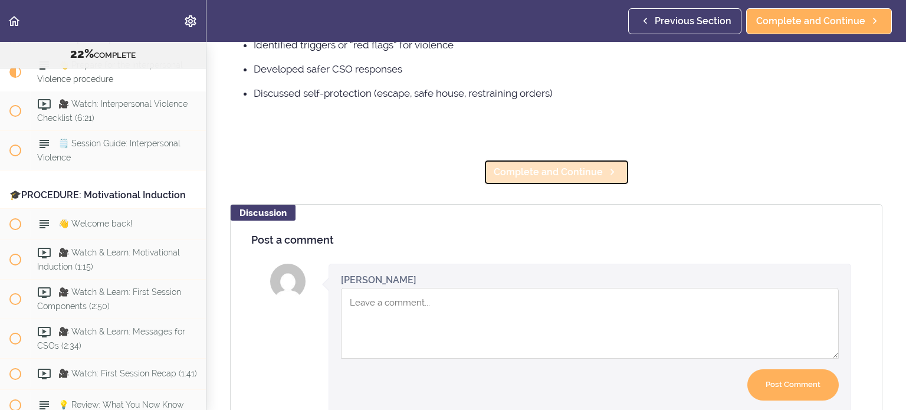
click at [533, 176] on span "Complete and Continue" at bounding box center [548, 172] width 109 height 14
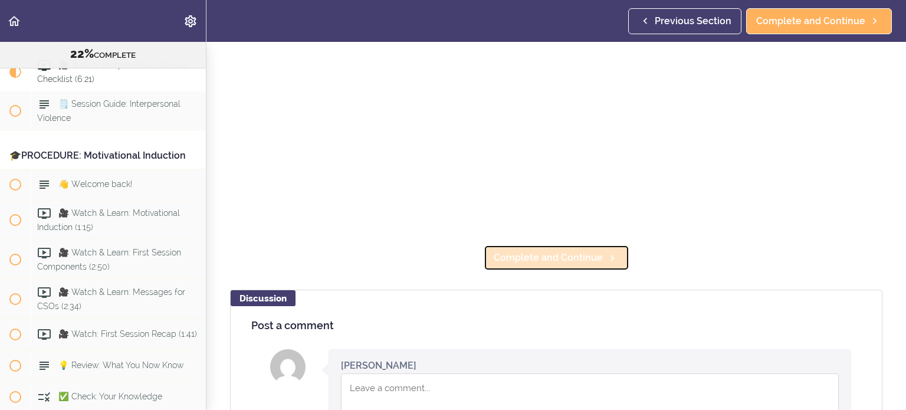
click at [561, 252] on span "Complete and Continue" at bounding box center [548, 258] width 109 height 14
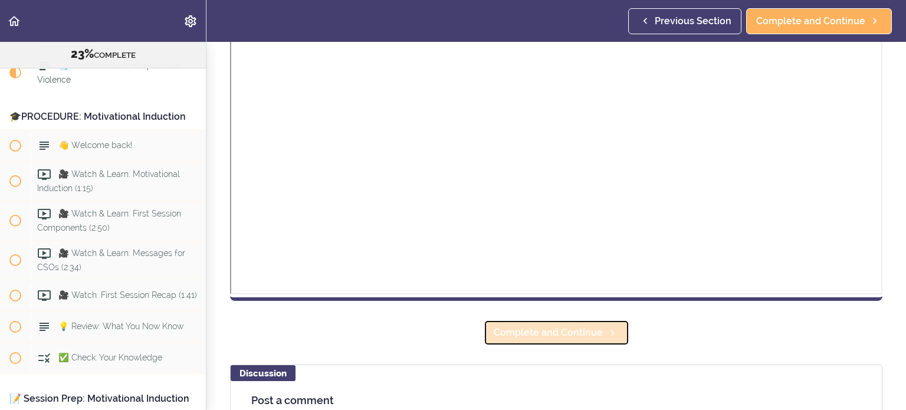
click at [579, 343] on link "Complete and Continue" at bounding box center [557, 333] width 146 height 26
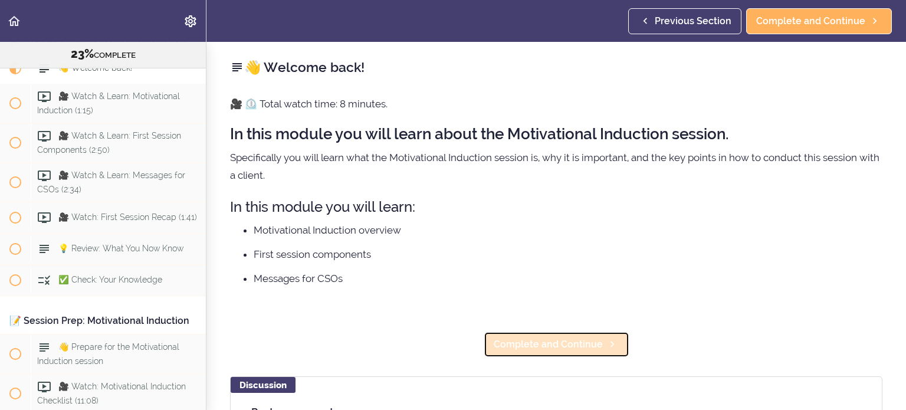
click at [558, 351] on span "Complete and Continue" at bounding box center [548, 345] width 109 height 14
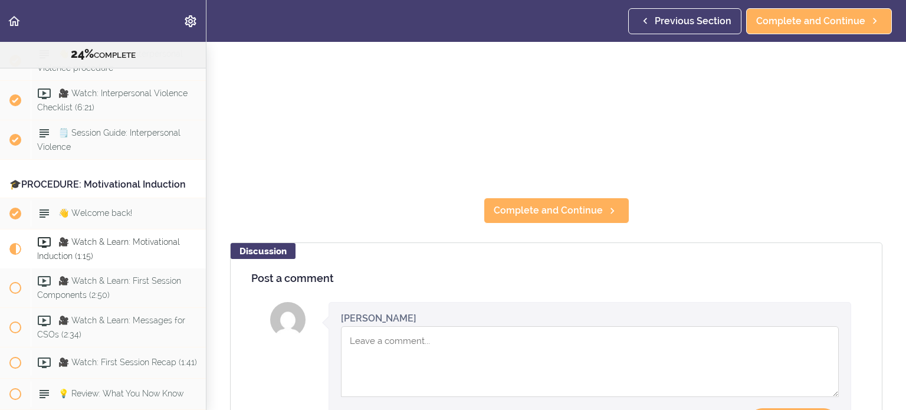
scroll to position [354, 0]
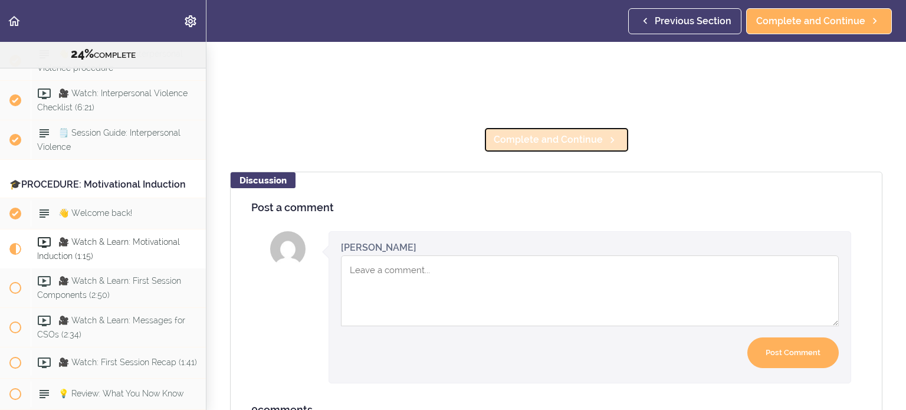
click at [575, 138] on span "Complete and Continue" at bounding box center [548, 140] width 109 height 14
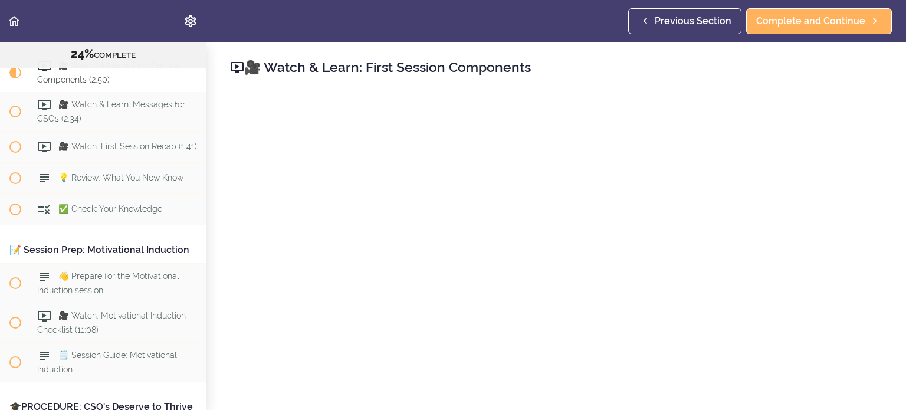
scroll to position [177, 0]
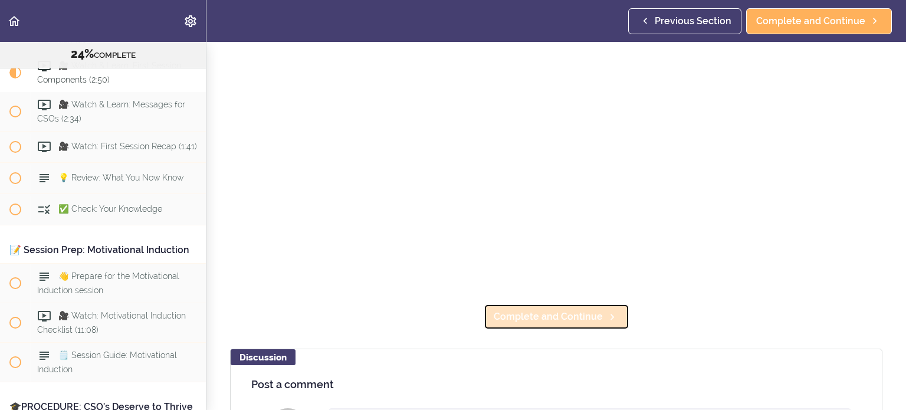
click at [580, 315] on span "Complete and Continue" at bounding box center [548, 317] width 109 height 14
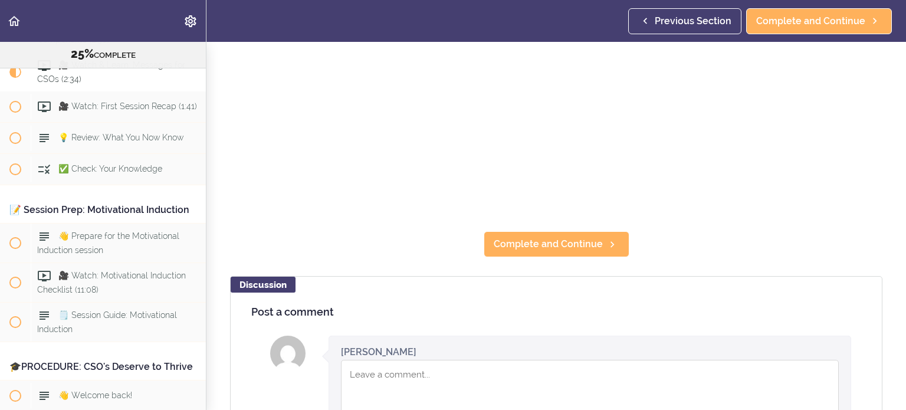
scroll to position [118, 0]
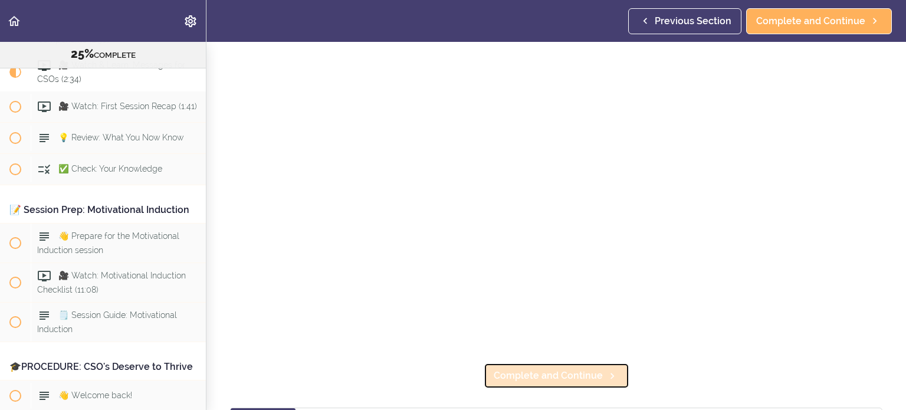
click at [554, 370] on span "Complete and Continue" at bounding box center [548, 376] width 109 height 14
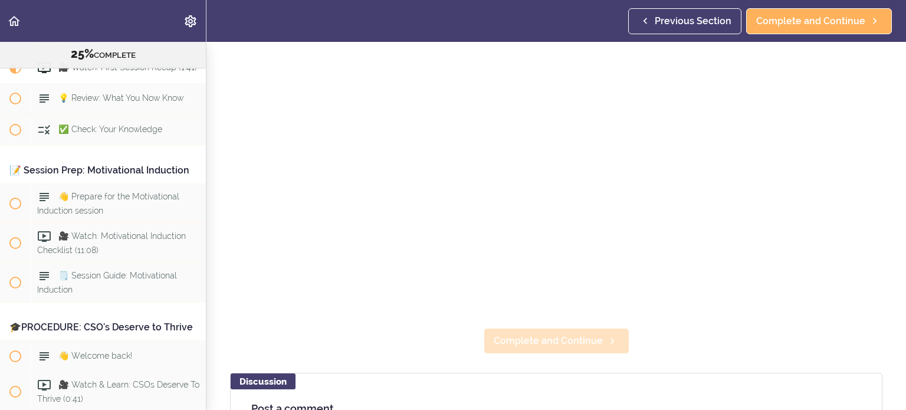
scroll to position [118, 0]
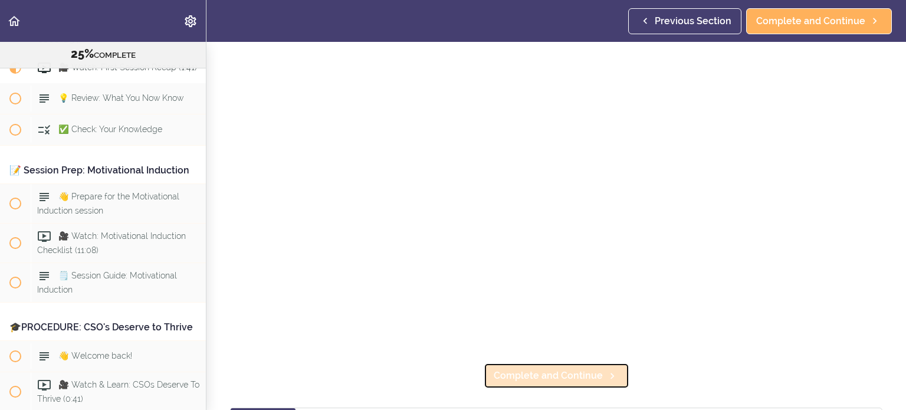
click at [546, 375] on span "Complete and Continue" at bounding box center [548, 376] width 109 height 14
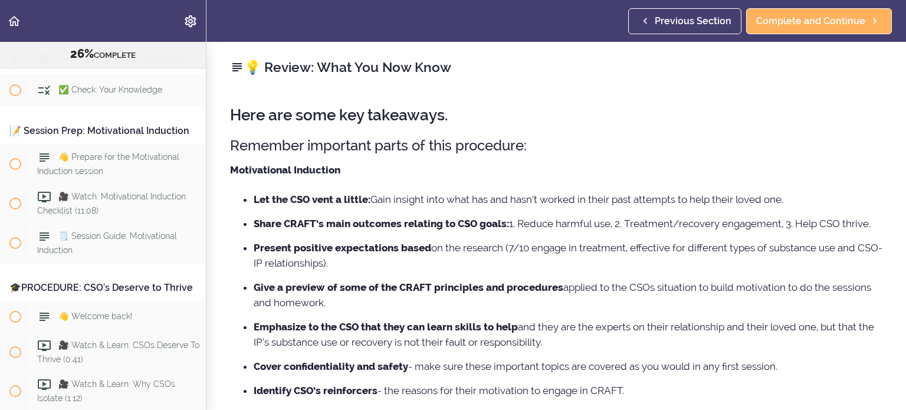
scroll to position [295, 0]
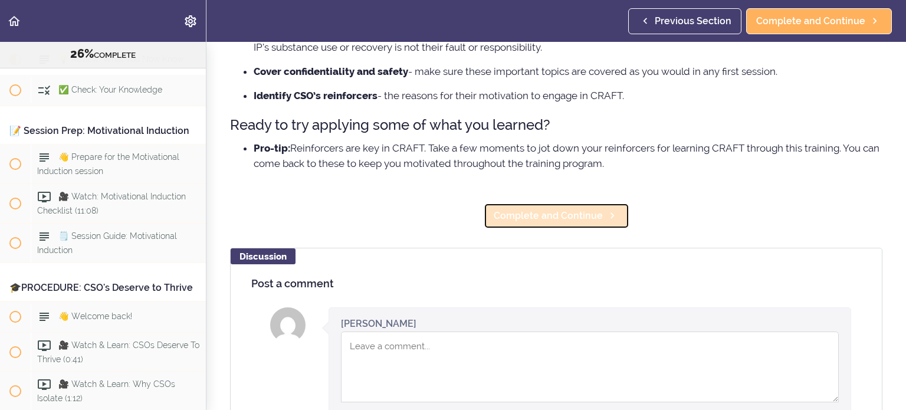
click at [569, 223] on span "Complete and Continue" at bounding box center [548, 216] width 109 height 14
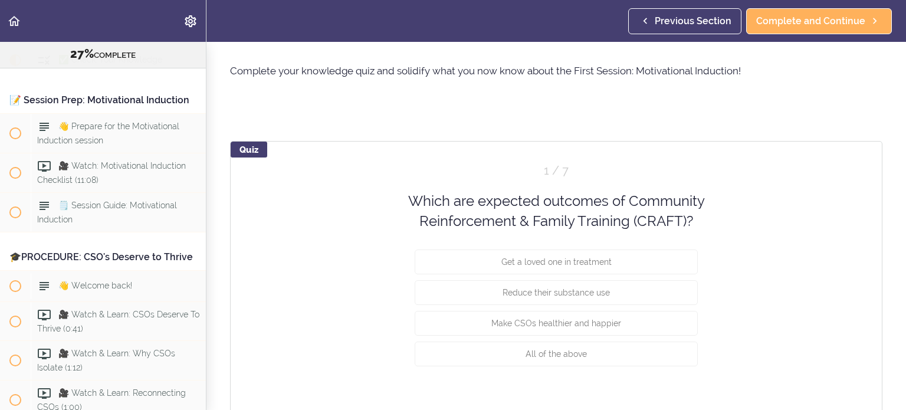
scroll to position [59, 0]
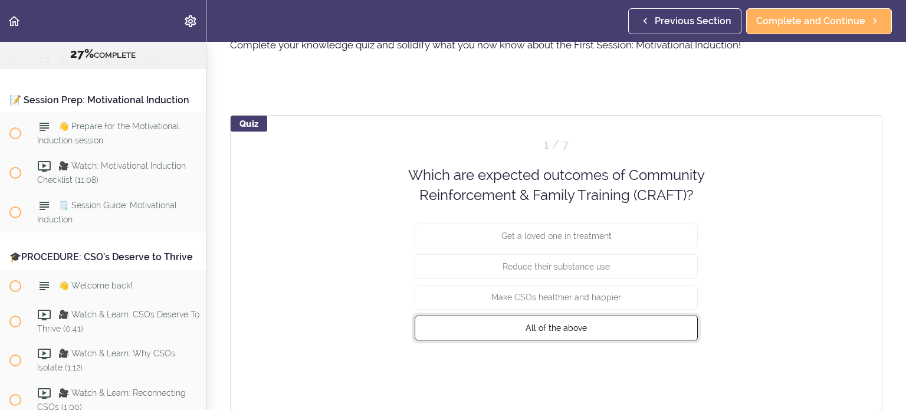
click at [576, 323] on span "All of the above" at bounding box center [556, 327] width 61 height 9
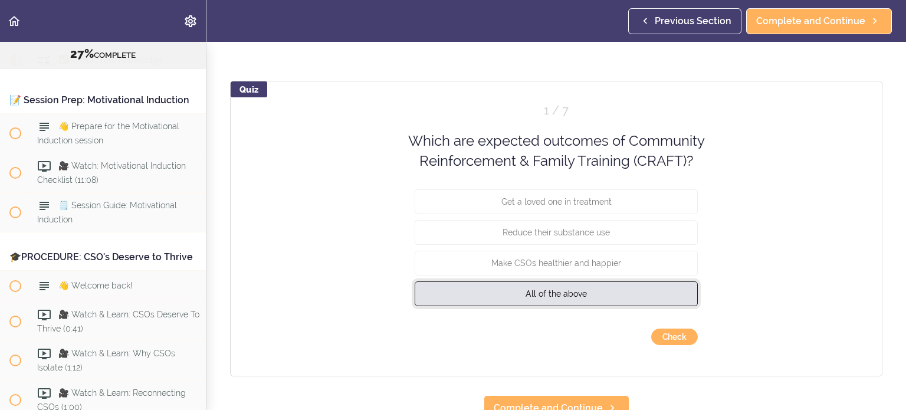
scroll to position [113, 0]
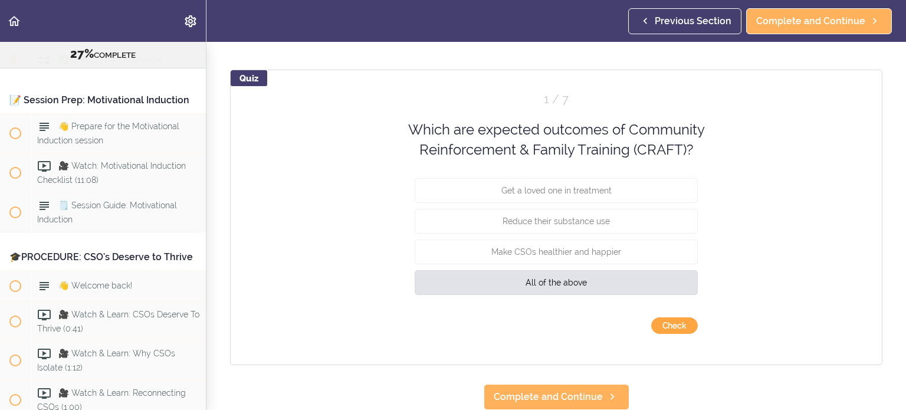
click at [685, 319] on button "Check" at bounding box center [675, 325] width 47 height 17
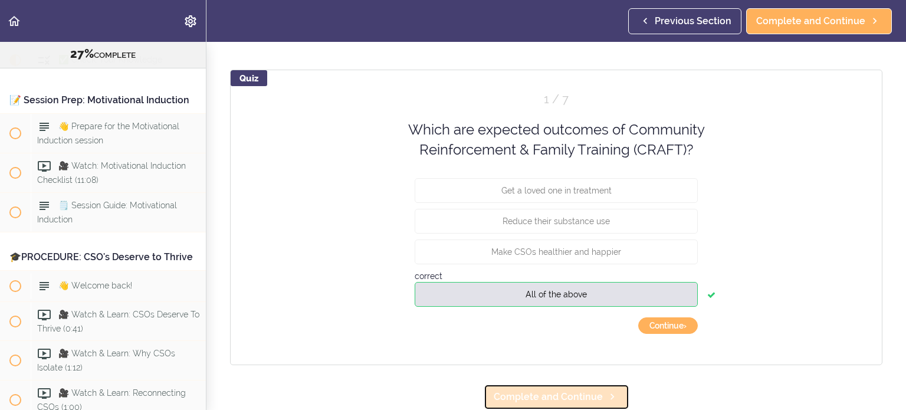
click at [526, 384] on link "Complete and Continue" at bounding box center [557, 397] width 146 height 26
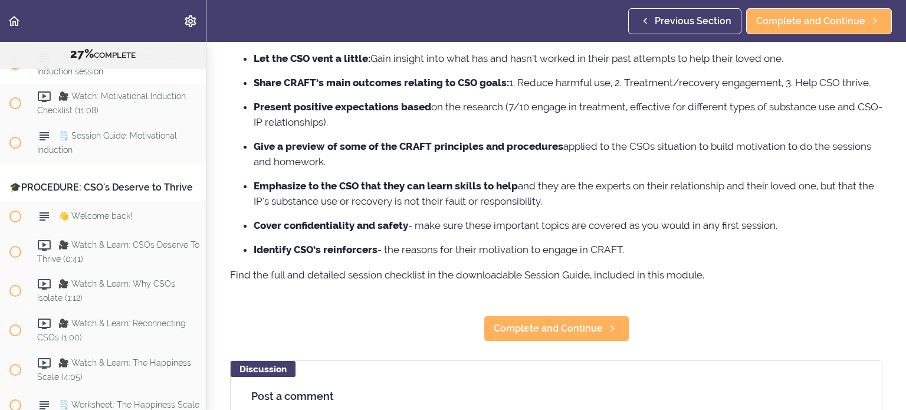
scroll to position [295, 0]
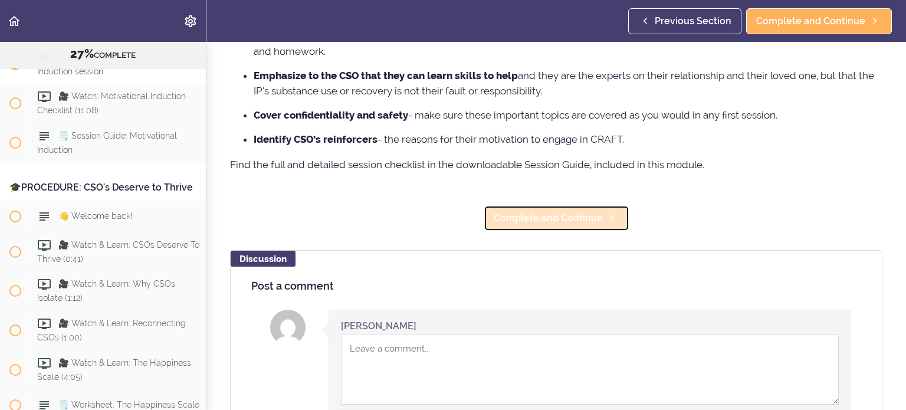
click at [541, 225] on span "Complete and Continue" at bounding box center [548, 218] width 109 height 14
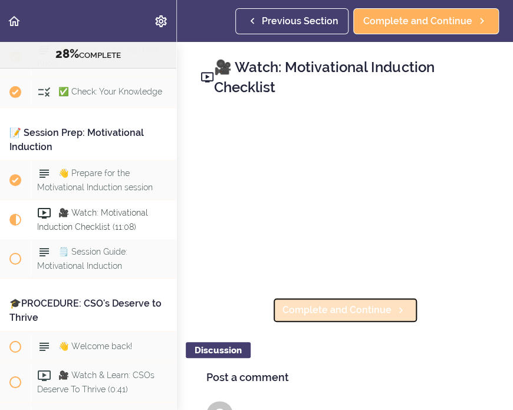
click at [344, 303] on span "Complete and Continue" at bounding box center [337, 310] width 109 height 14
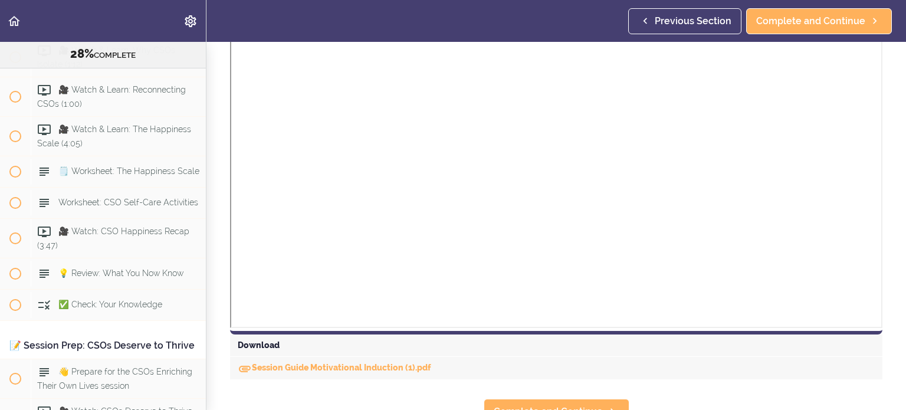
scroll to position [354, 0]
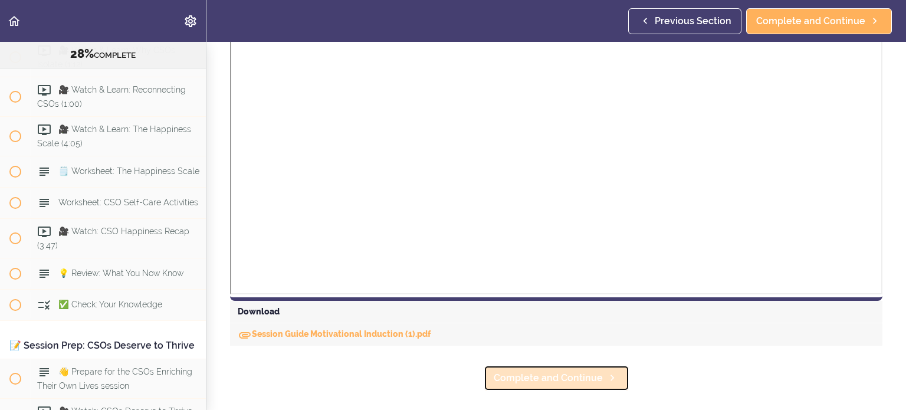
click at [551, 381] on span "Complete and Continue" at bounding box center [548, 378] width 109 height 14
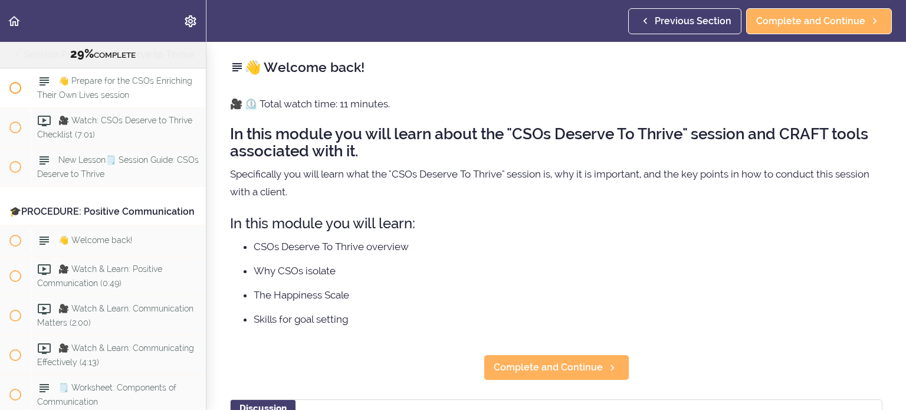
scroll to position [2853, 0]
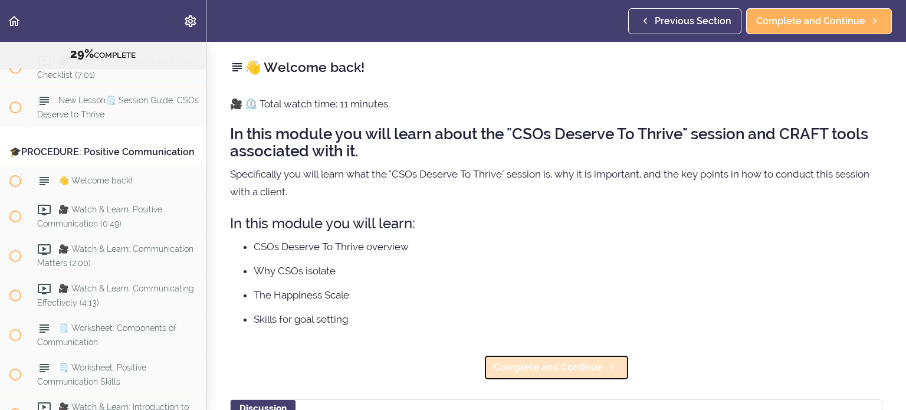
click at [575, 369] on span "Complete and Continue" at bounding box center [548, 368] width 109 height 14
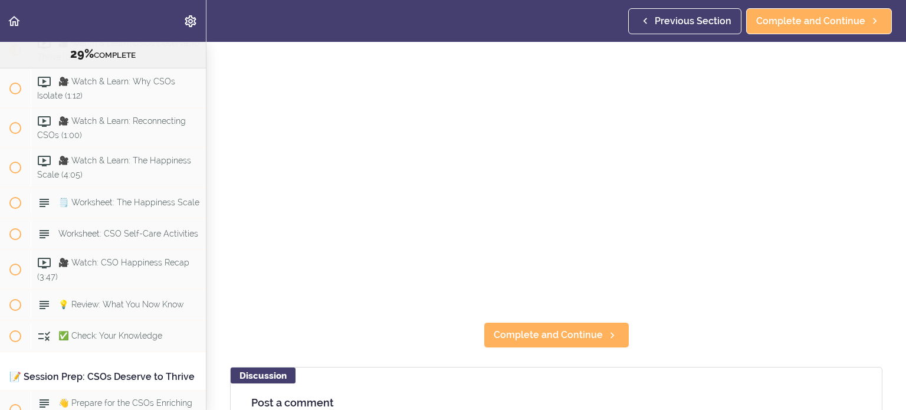
scroll to position [295, 0]
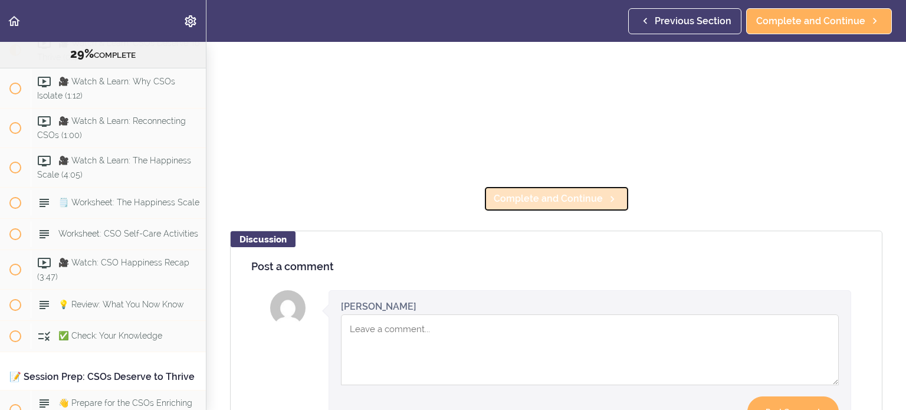
click at [564, 198] on span "Complete and Continue" at bounding box center [548, 199] width 109 height 14
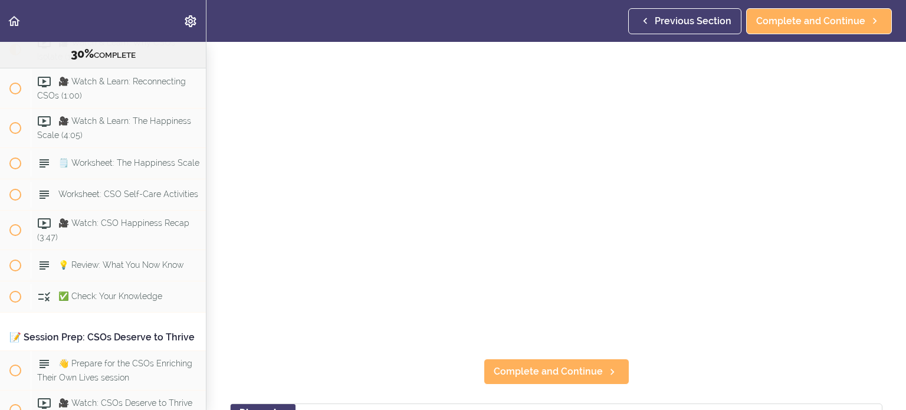
scroll to position [236, 0]
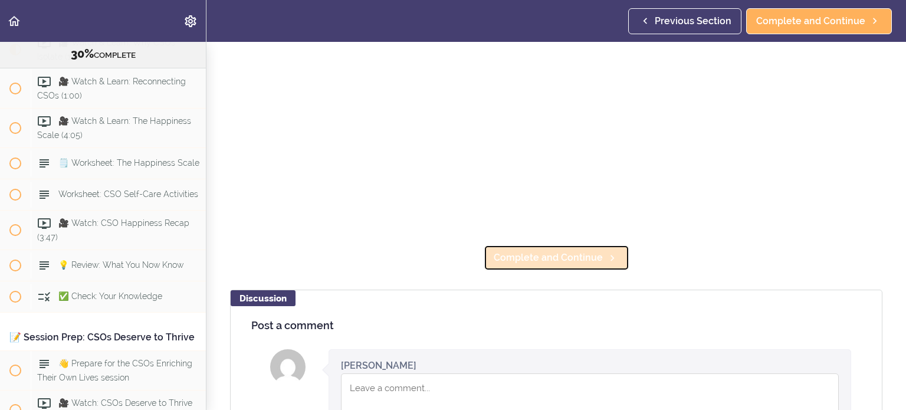
click at [545, 264] on link "Complete and Continue" at bounding box center [557, 258] width 146 height 26
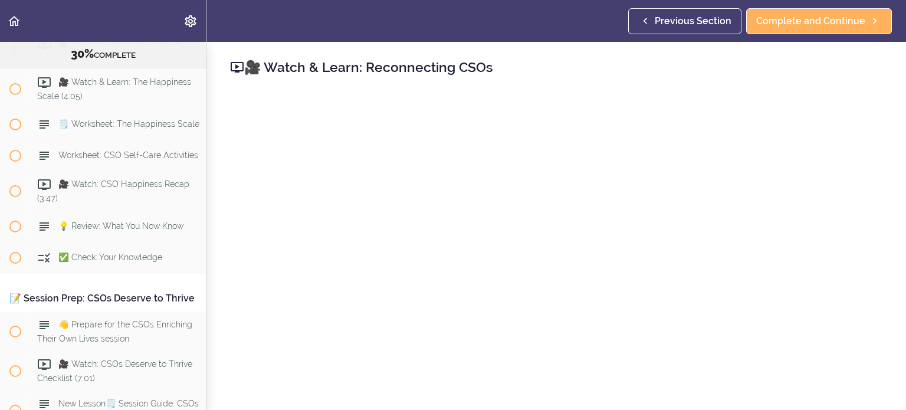
scroll to position [236, 0]
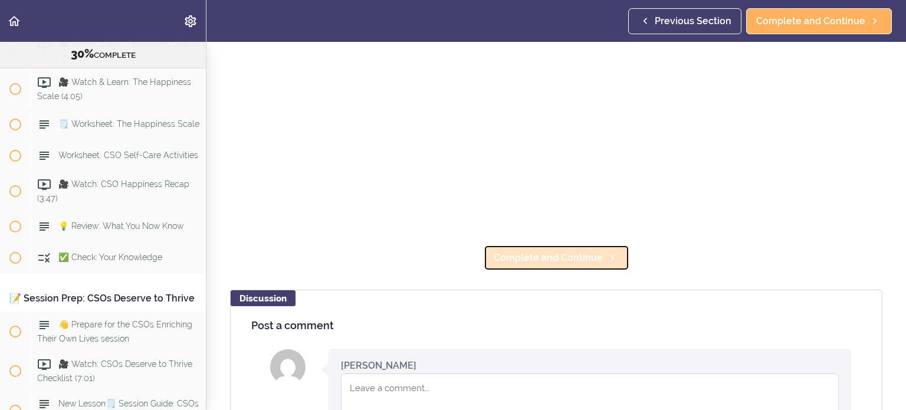
click at [552, 251] on span "Complete and Continue" at bounding box center [548, 258] width 109 height 14
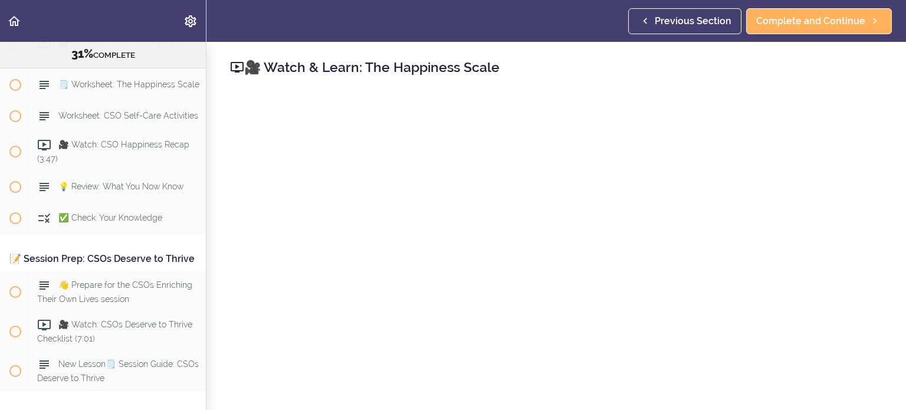
scroll to position [177, 0]
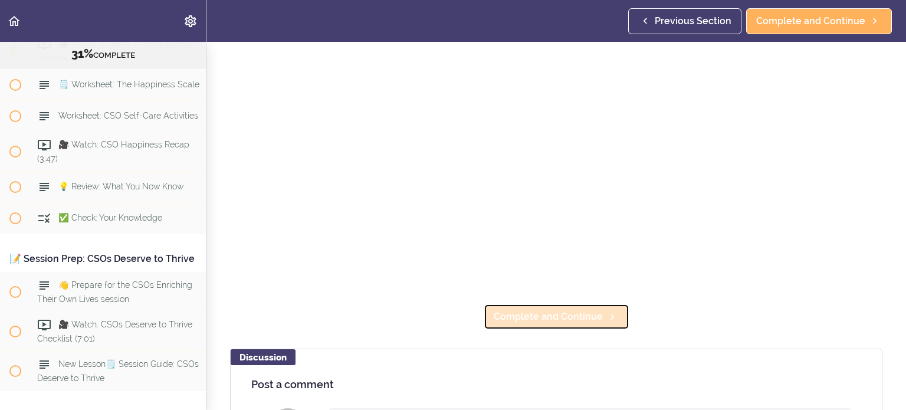
click at [572, 310] on span "Complete and Continue" at bounding box center [548, 317] width 109 height 14
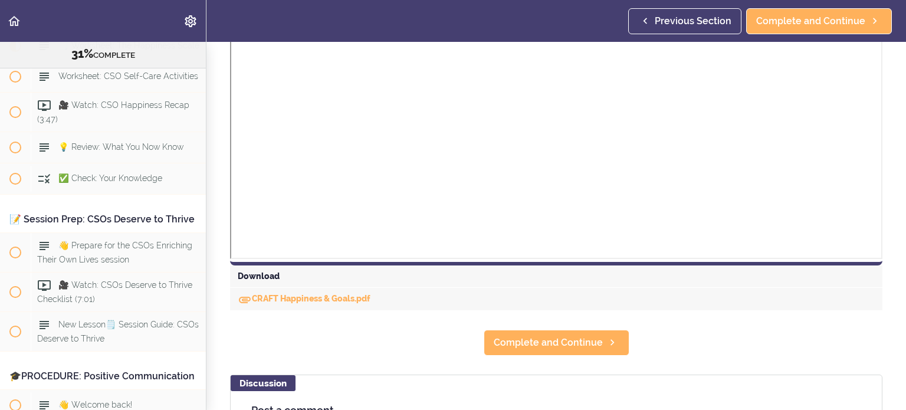
scroll to position [590, 0]
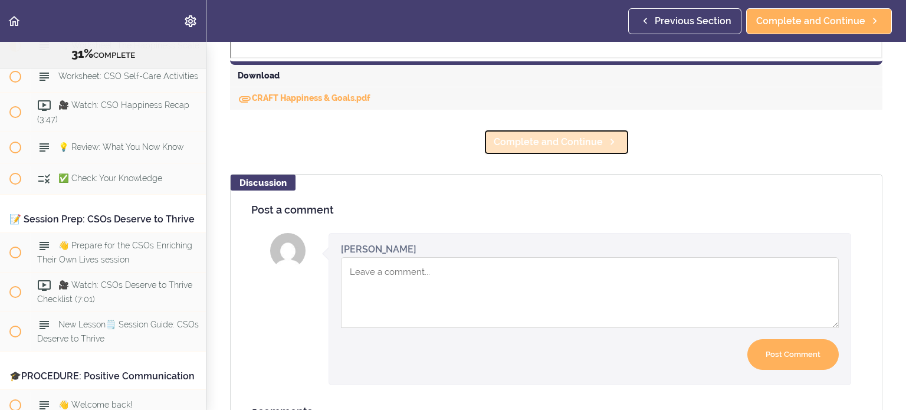
click at [537, 143] on span "Complete and Continue" at bounding box center [548, 142] width 109 height 14
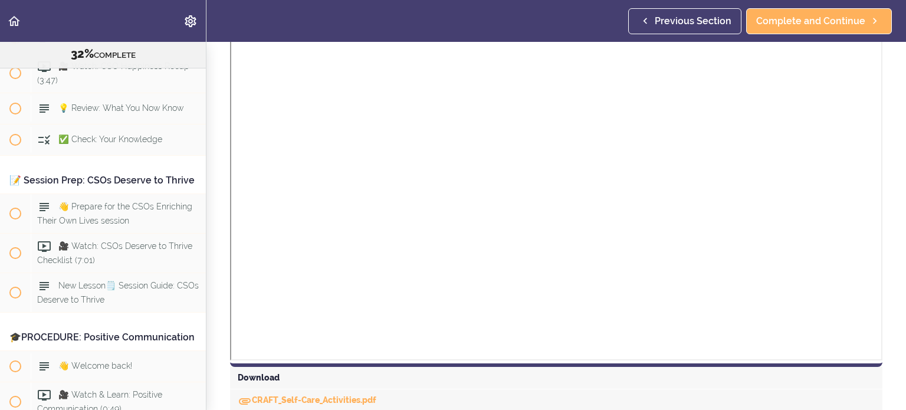
scroll to position [409, 0]
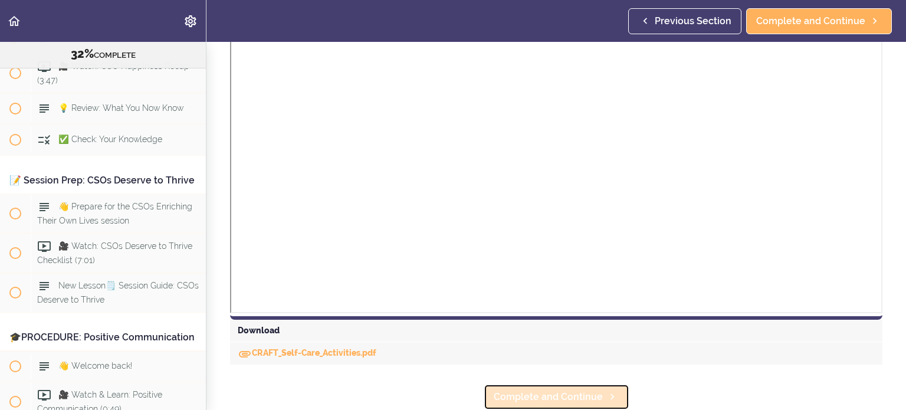
click at [552, 390] on span "Complete and Continue" at bounding box center [548, 397] width 109 height 14
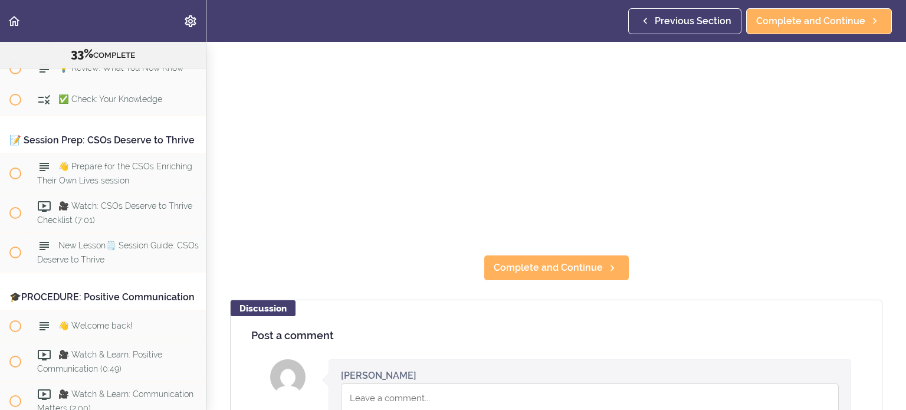
scroll to position [295, 0]
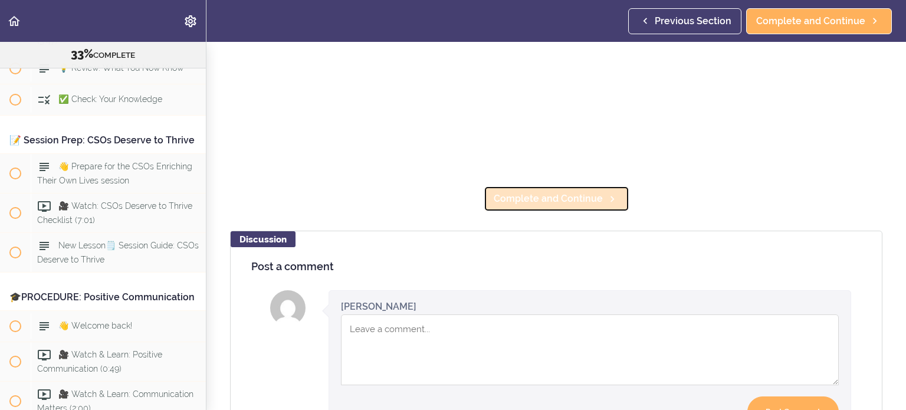
click at [544, 197] on span "Complete and Continue" at bounding box center [548, 199] width 109 height 14
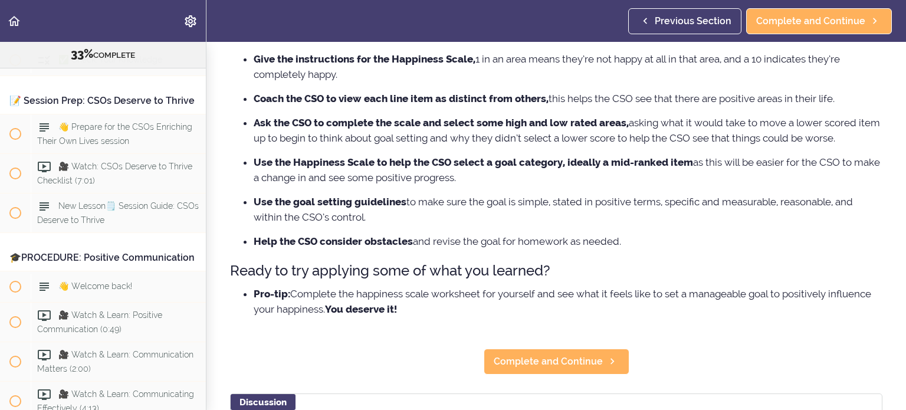
scroll to position [295, 0]
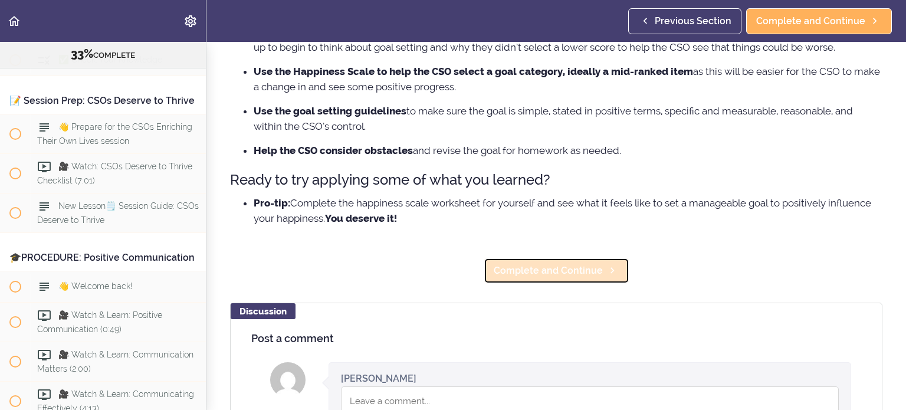
click at [574, 275] on span "Complete and Continue" at bounding box center [548, 271] width 109 height 14
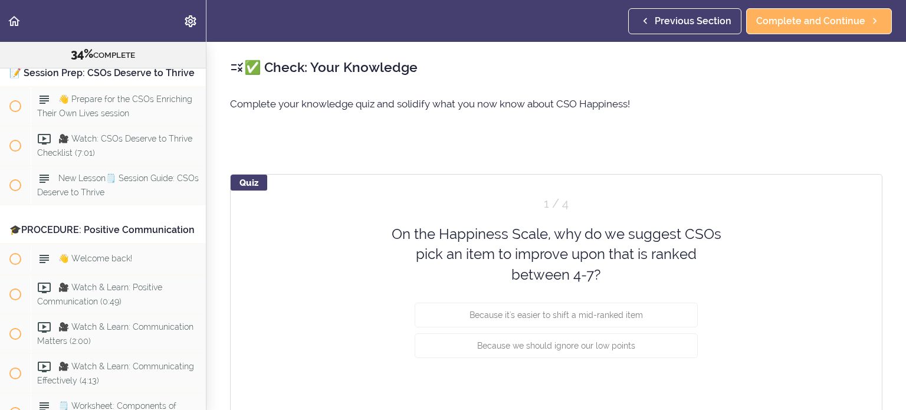
scroll to position [2778, 0]
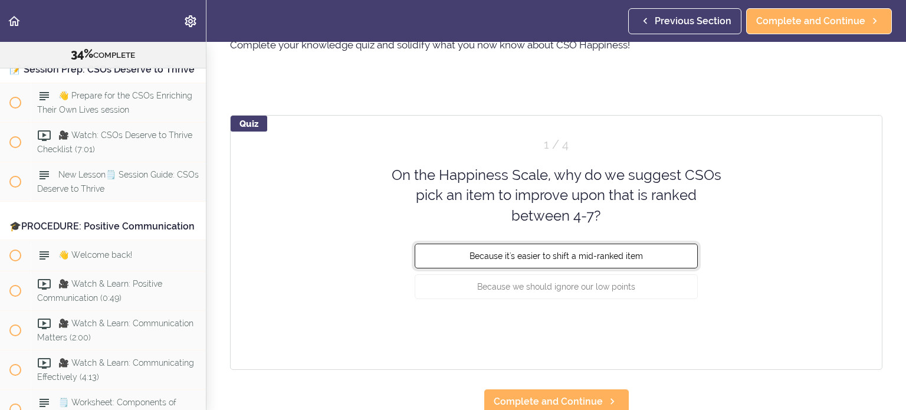
click at [602, 256] on span "Because it's easier to shift a mid-ranked item" at bounding box center [557, 255] width 174 height 9
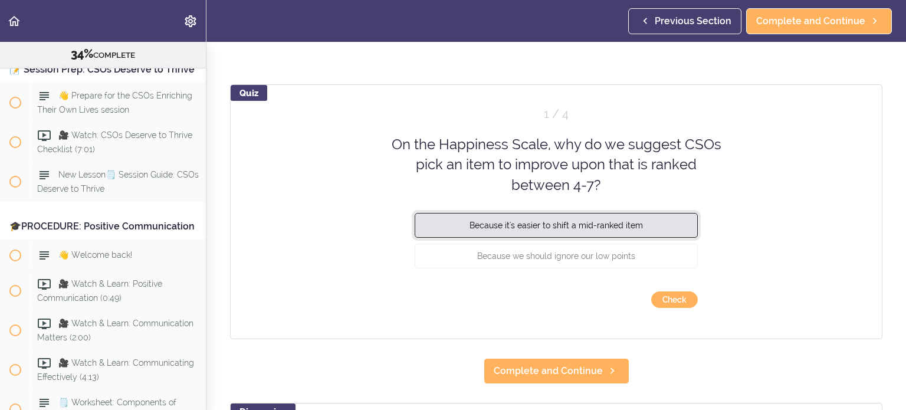
scroll to position [118, 0]
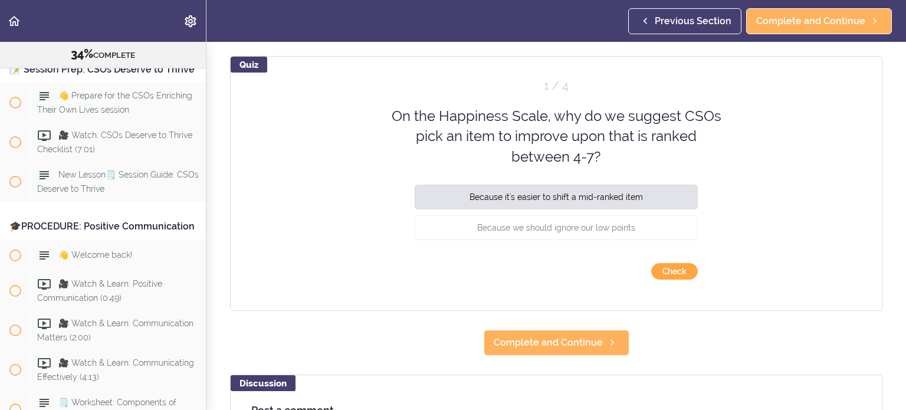
click at [672, 271] on button "Check" at bounding box center [675, 271] width 47 height 17
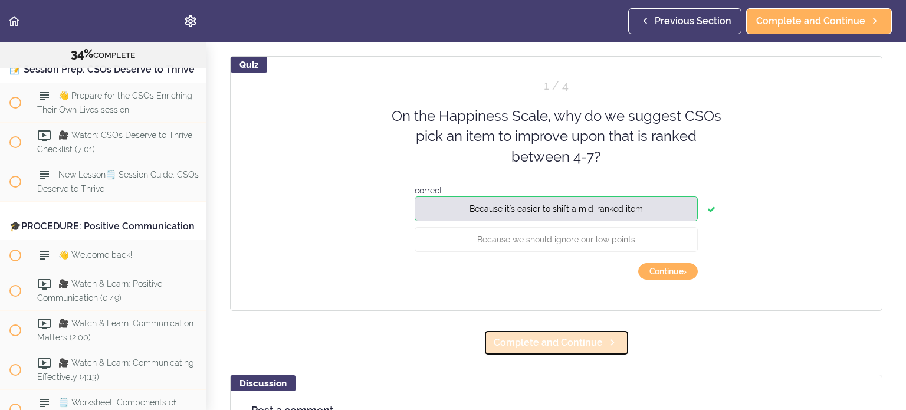
click at [576, 351] on link "Complete and Continue" at bounding box center [557, 343] width 146 height 26
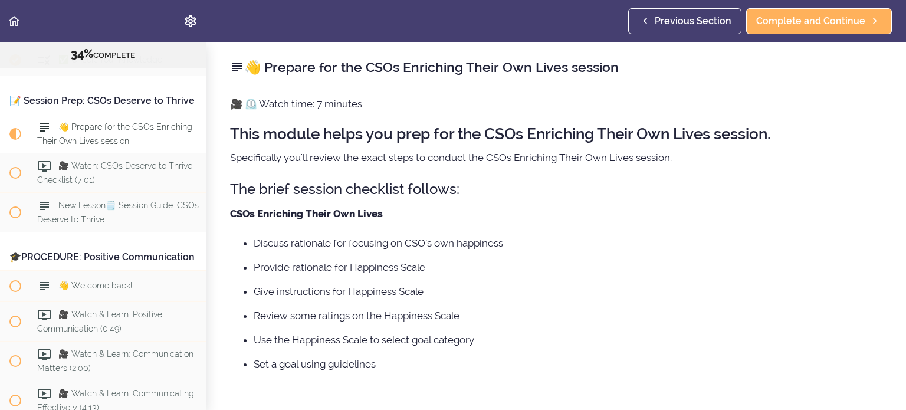
scroll to position [2685, 0]
